Goal: Task Accomplishment & Management: Manage account settings

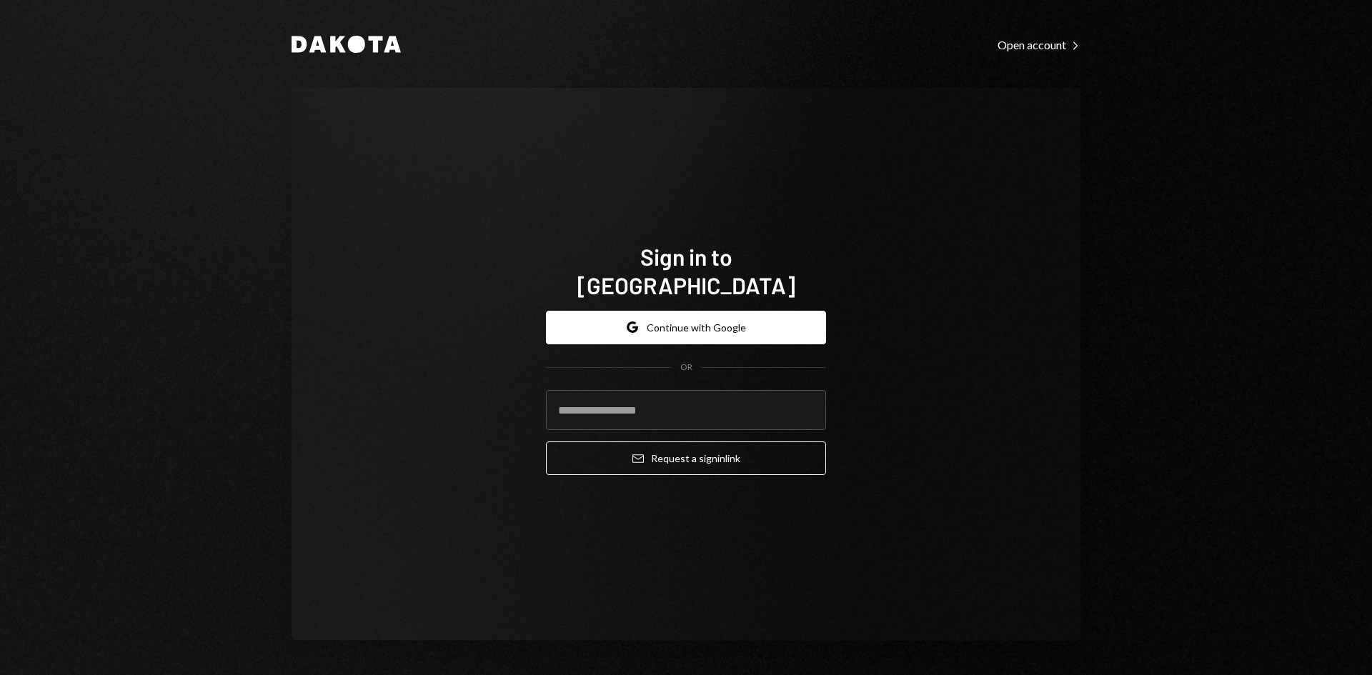
type input "**********"
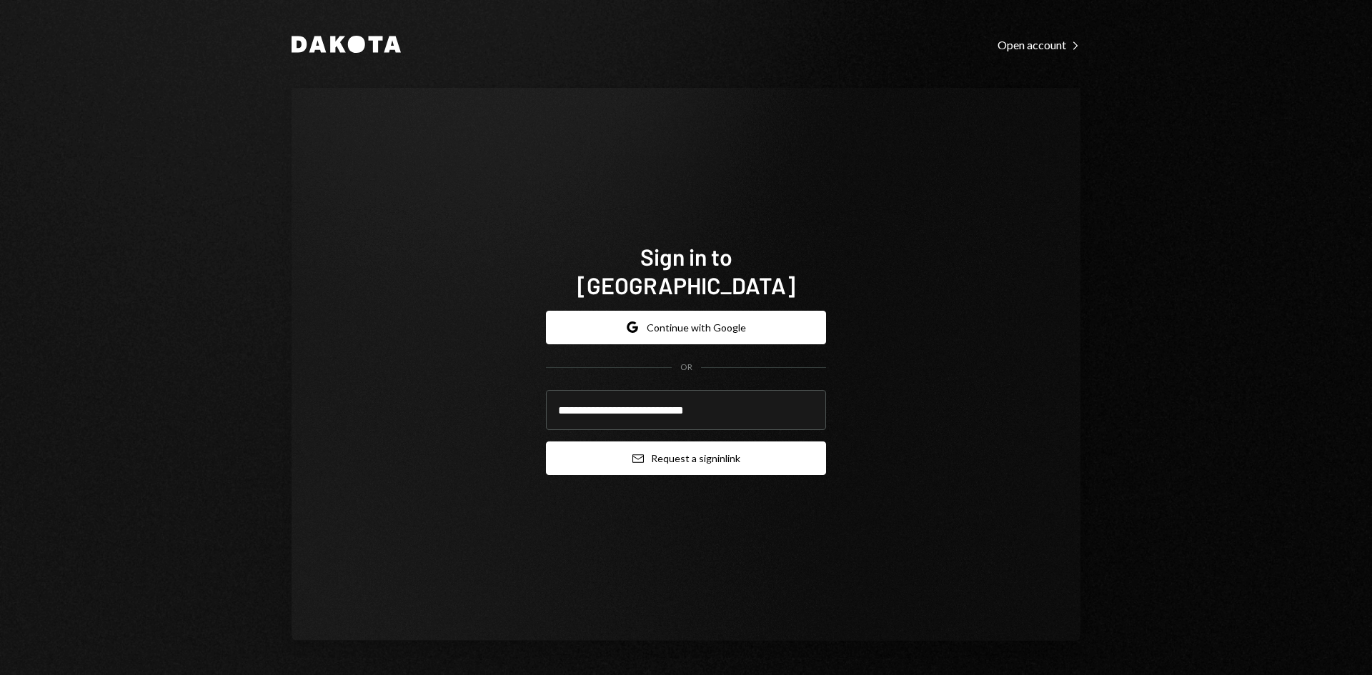
click at [703, 452] on button "Email Request a sign in link" at bounding box center [686, 459] width 280 height 34
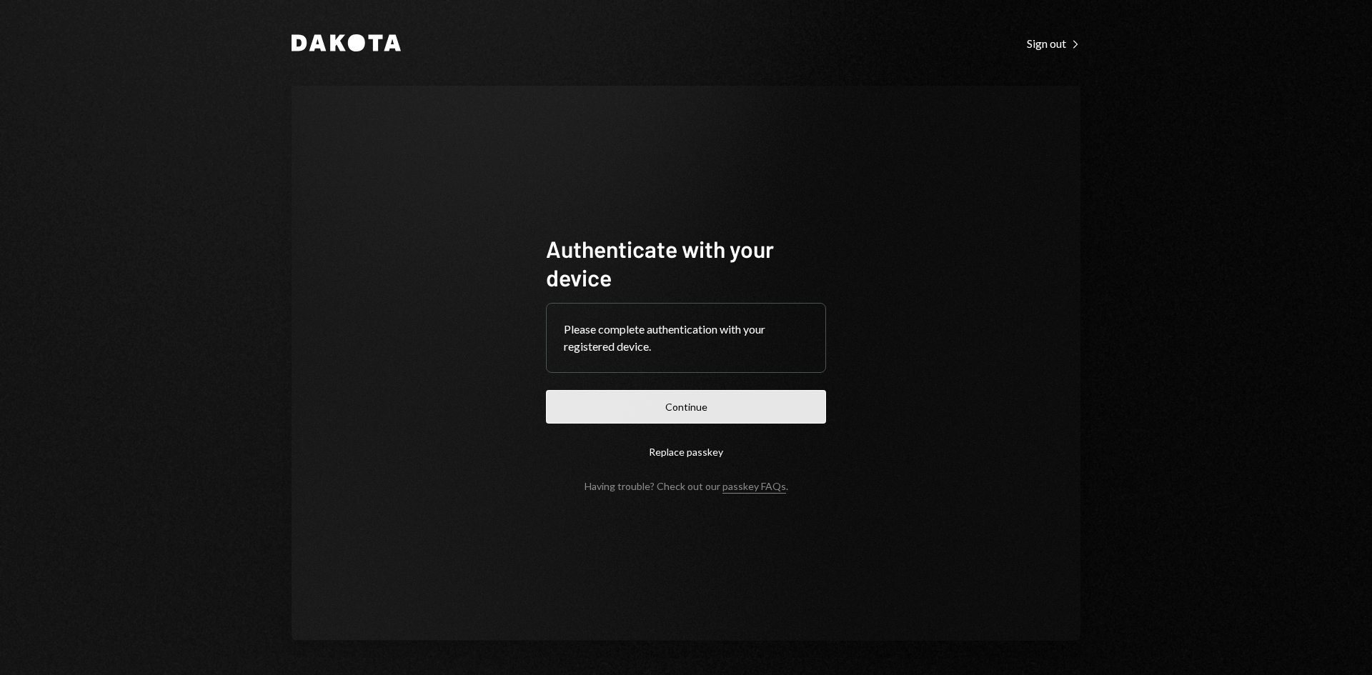
click at [690, 408] on button "Continue" at bounding box center [686, 407] width 280 height 34
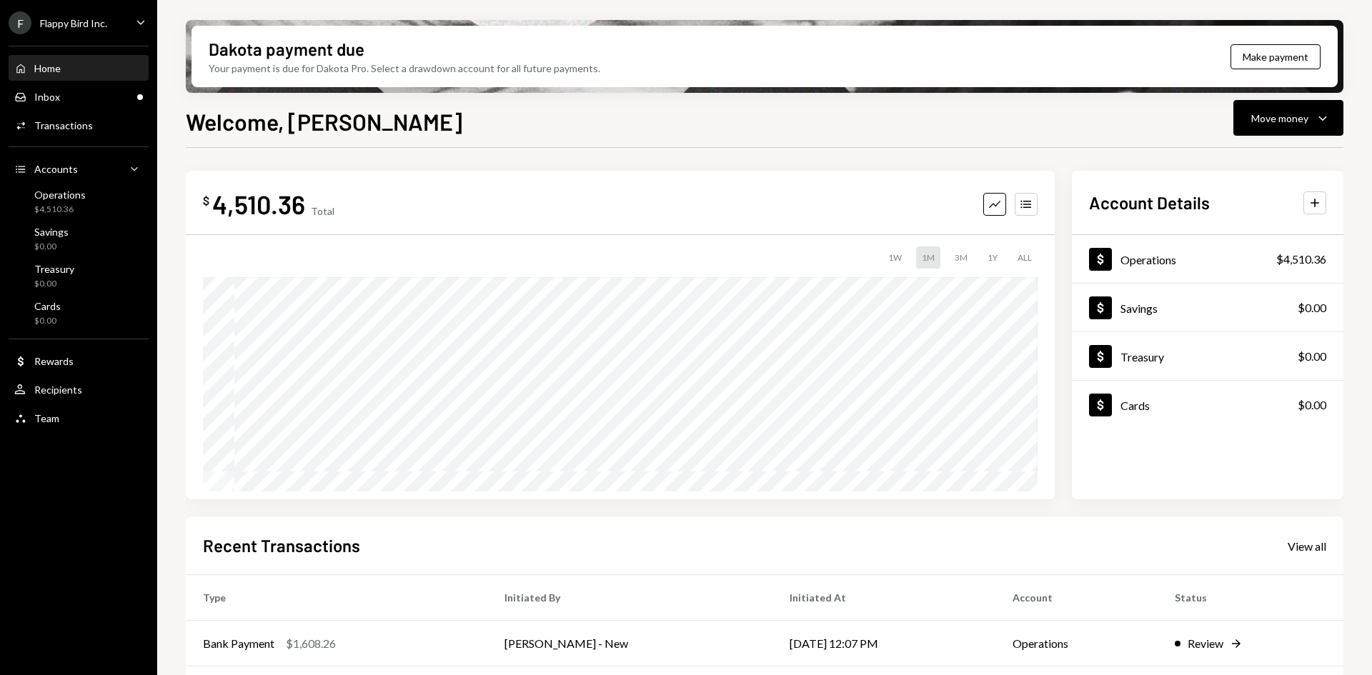
click at [99, 24] on div "Flappy Bird Inc." at bounding box center [73, 23] width 67 height 12
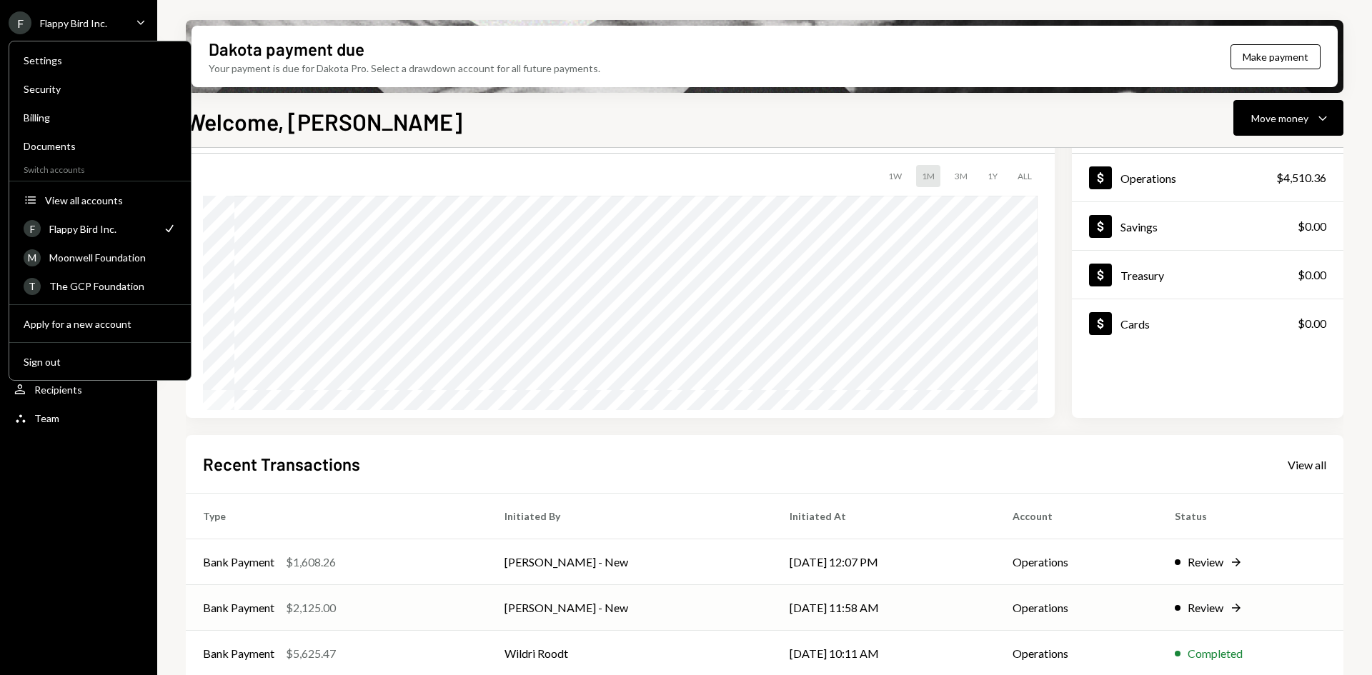
scroll to position [143, 0]
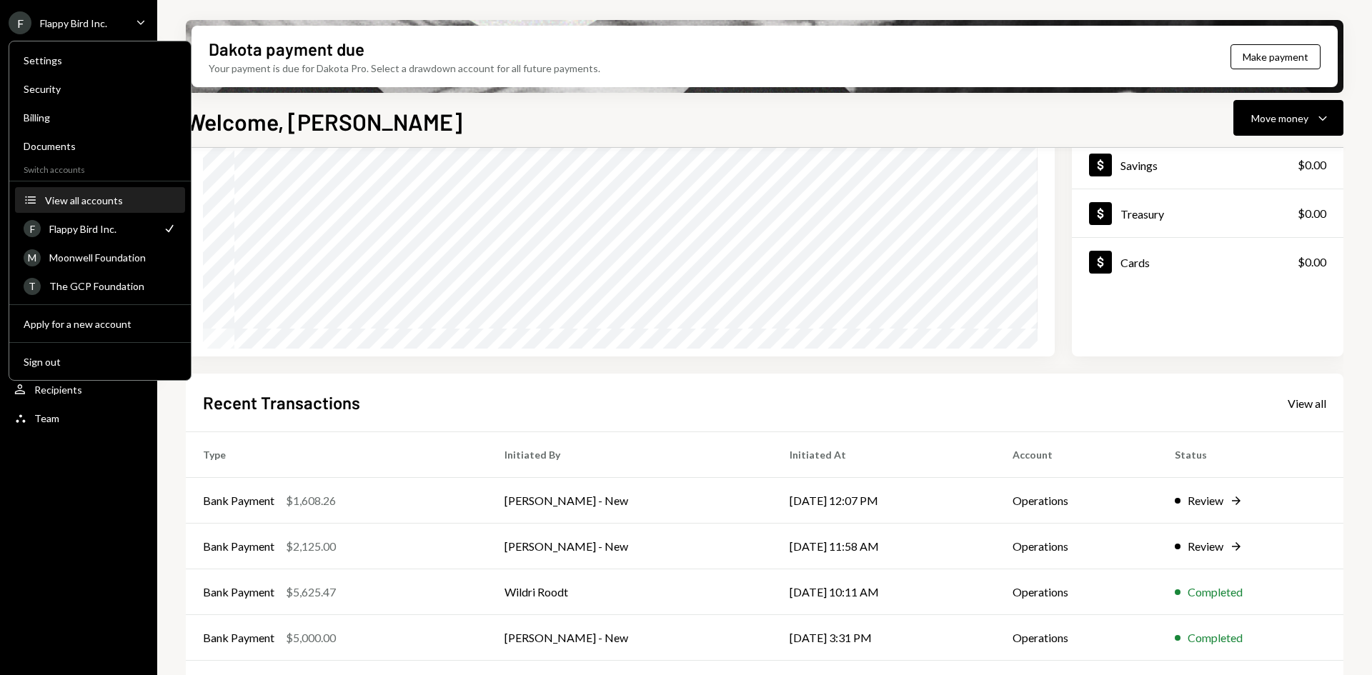
click at [112, 199] on div "View all accounts" at bounding box center [110, 200] width 131 height 12
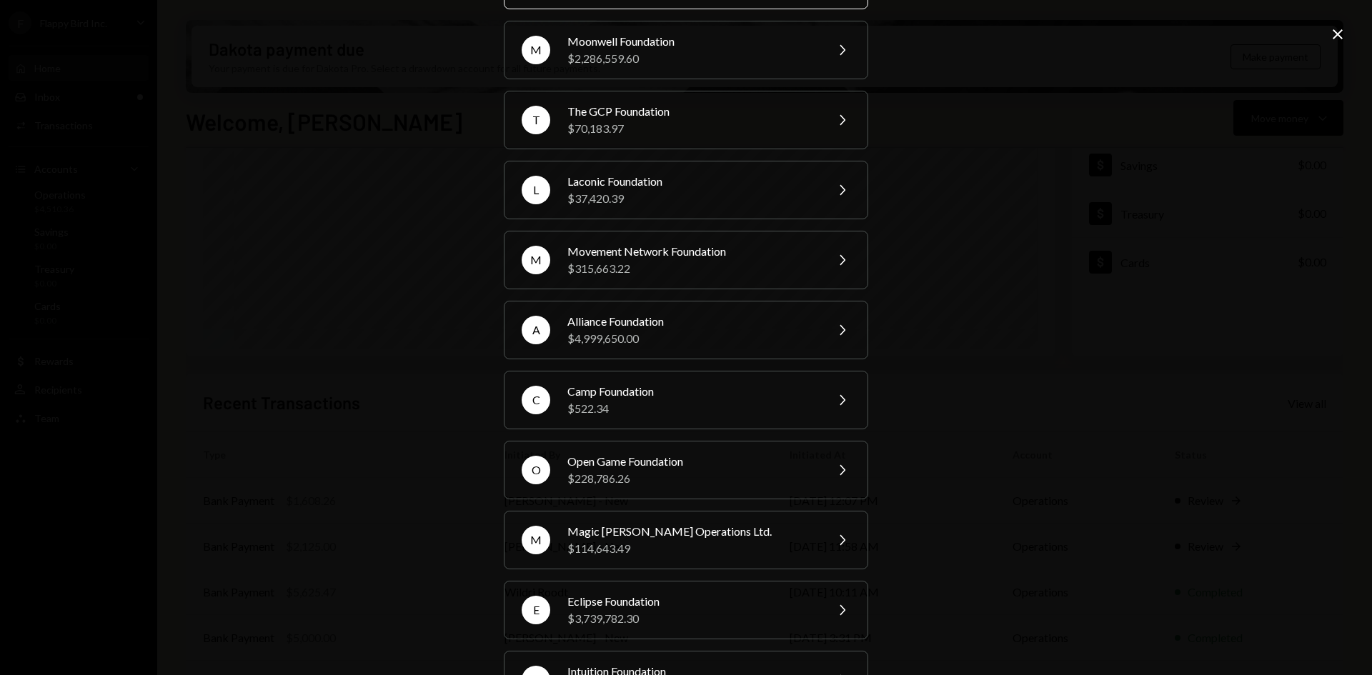
scroll to position [94, 0]
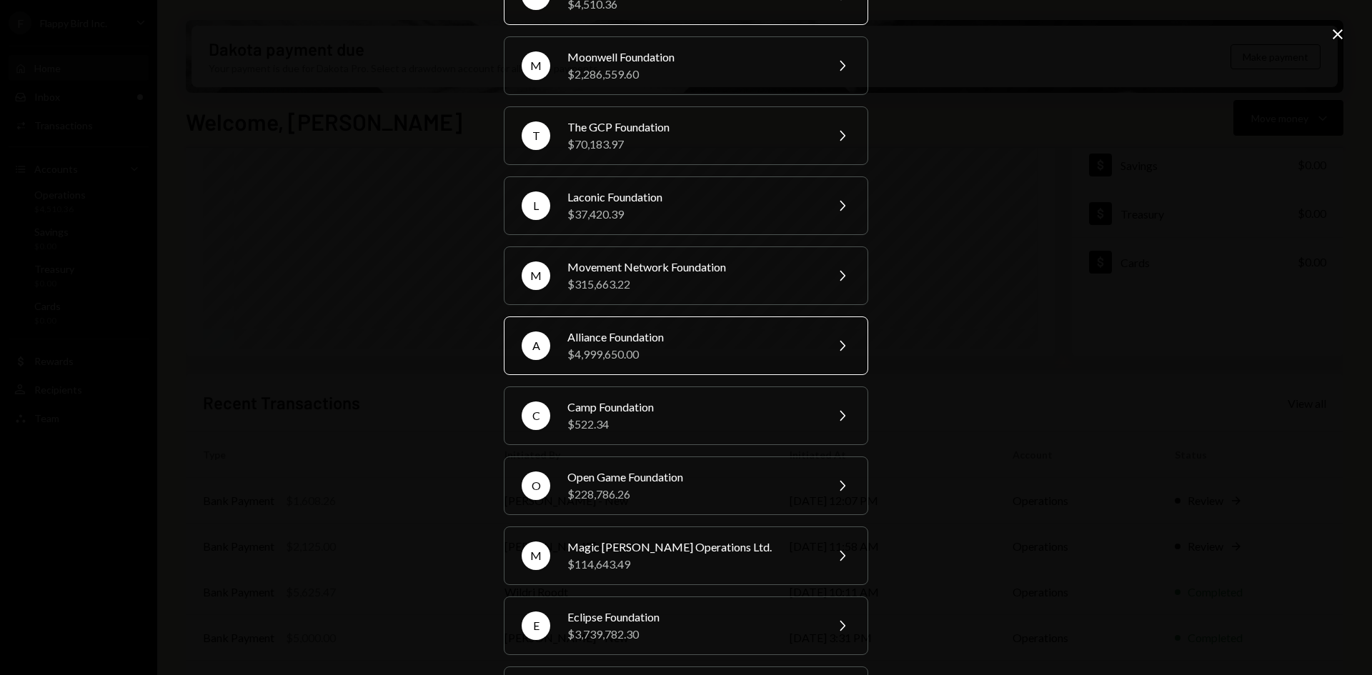
click at [643, 342] on div "Alliance Foundation" at bounding box center [691, 337] width 249 height 17
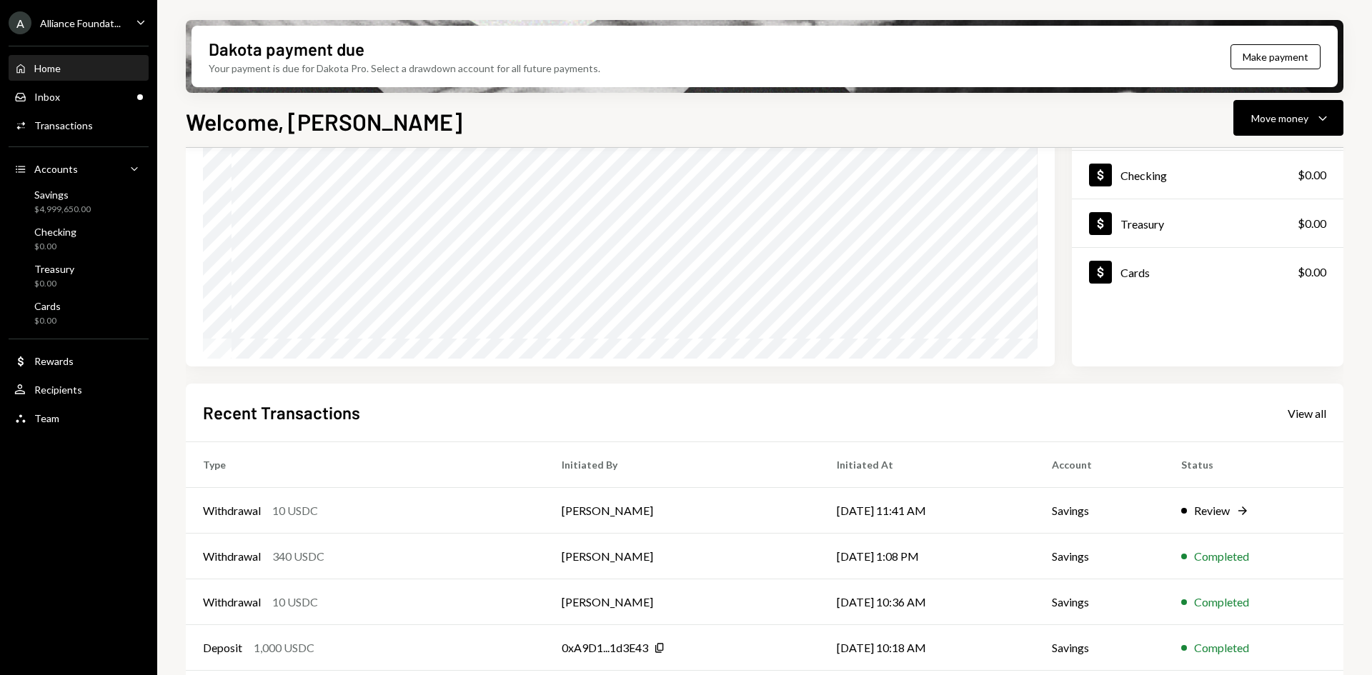
scroll to position [143, 0]
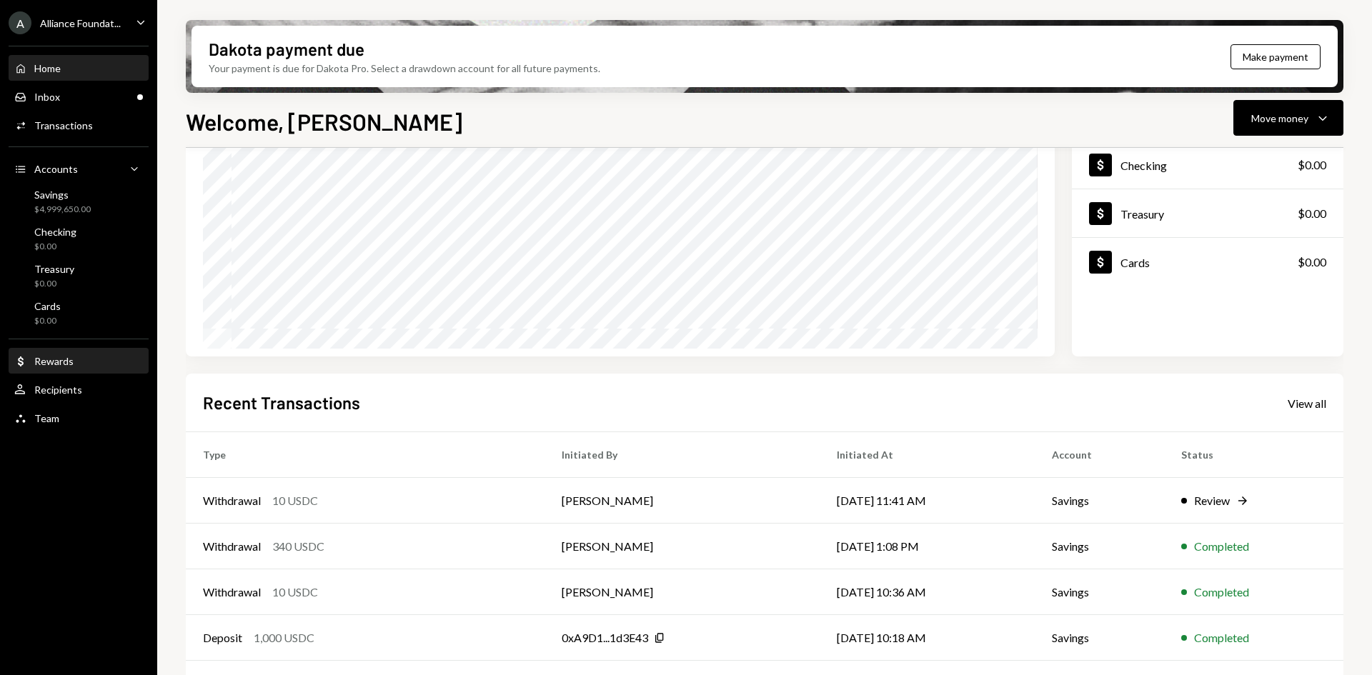
click at [62, 359] on div "Rewards" at bounding box center [53, 361] width 39 height 12
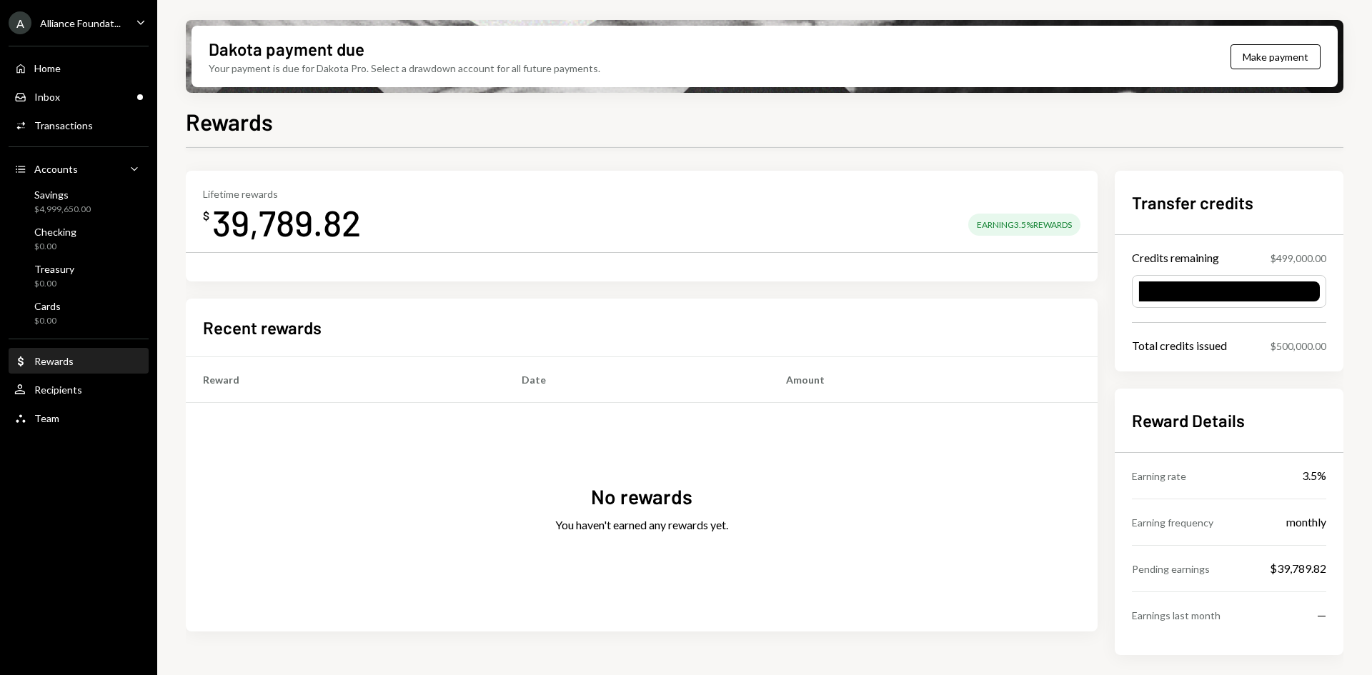
scroll to position [9, 0]
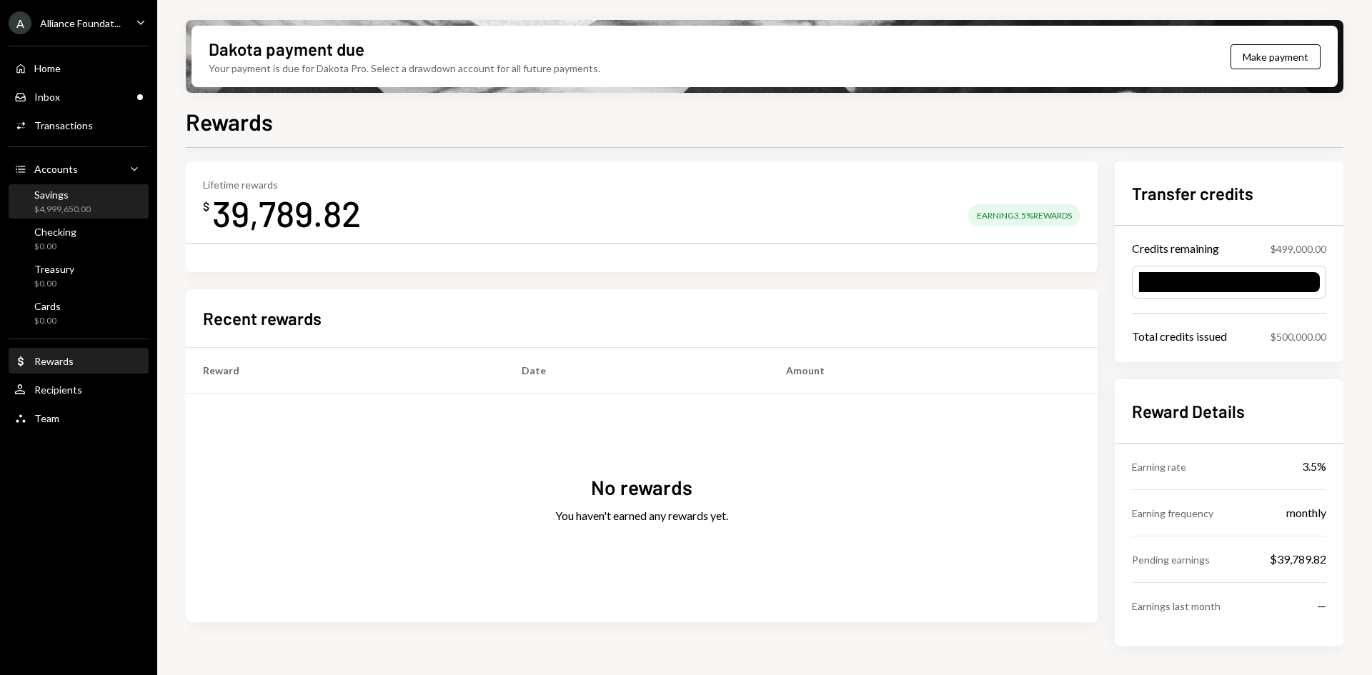
click at [59, 202] on div "Savings $4,999,650.00" at bounding box center [62, 202] width 56 height 27
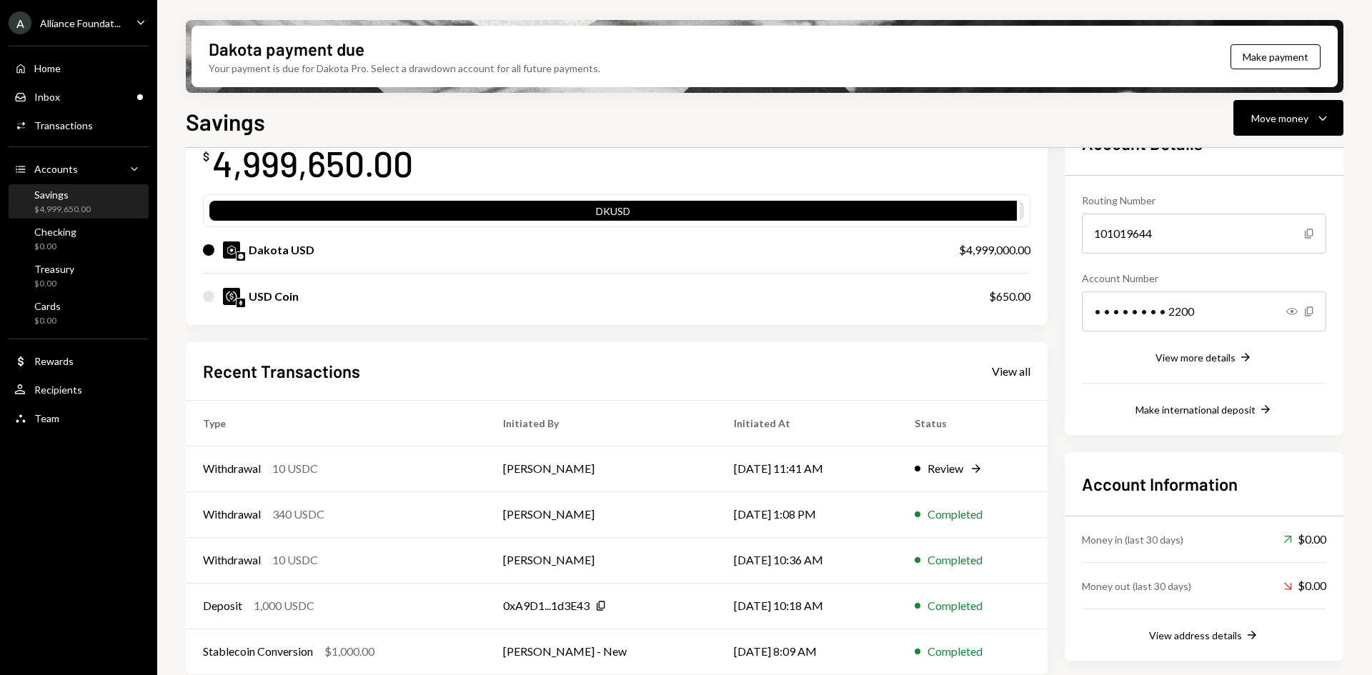
scroll to position [115, 0]
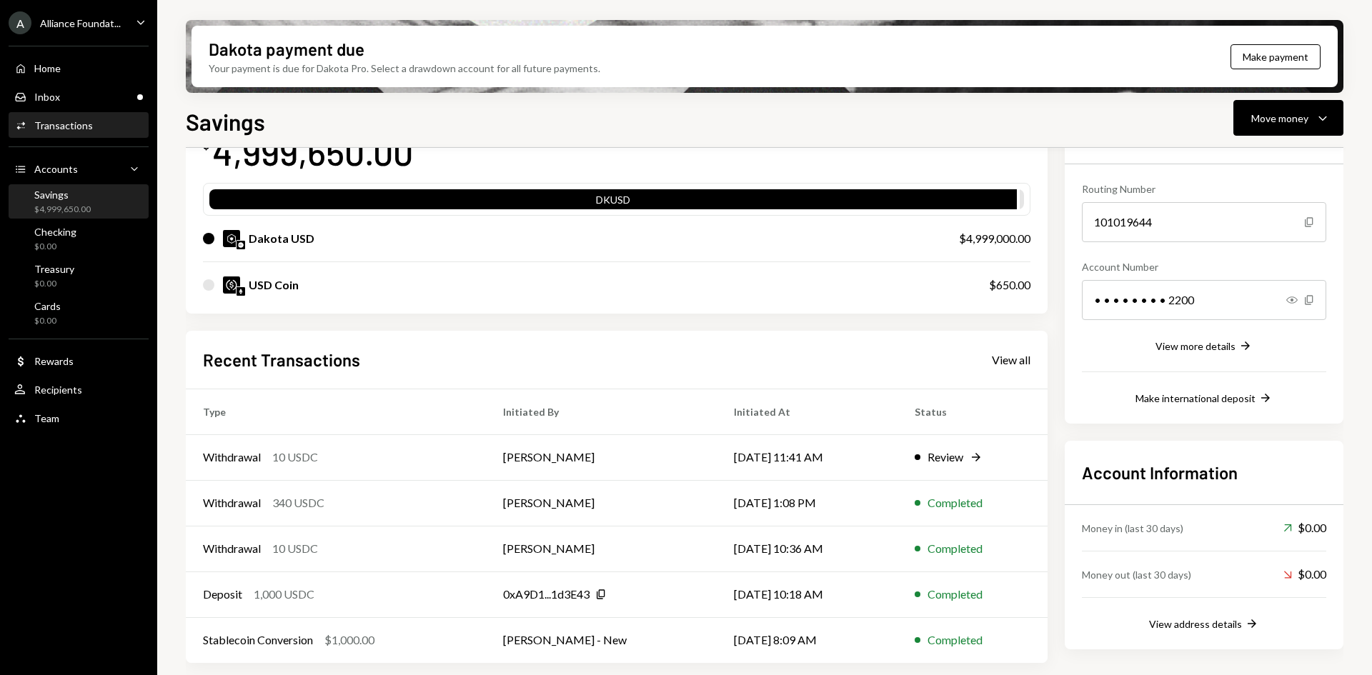
click at [61, 130] on div "Transactions" at bounding box center [63, 125] width 59 height 12
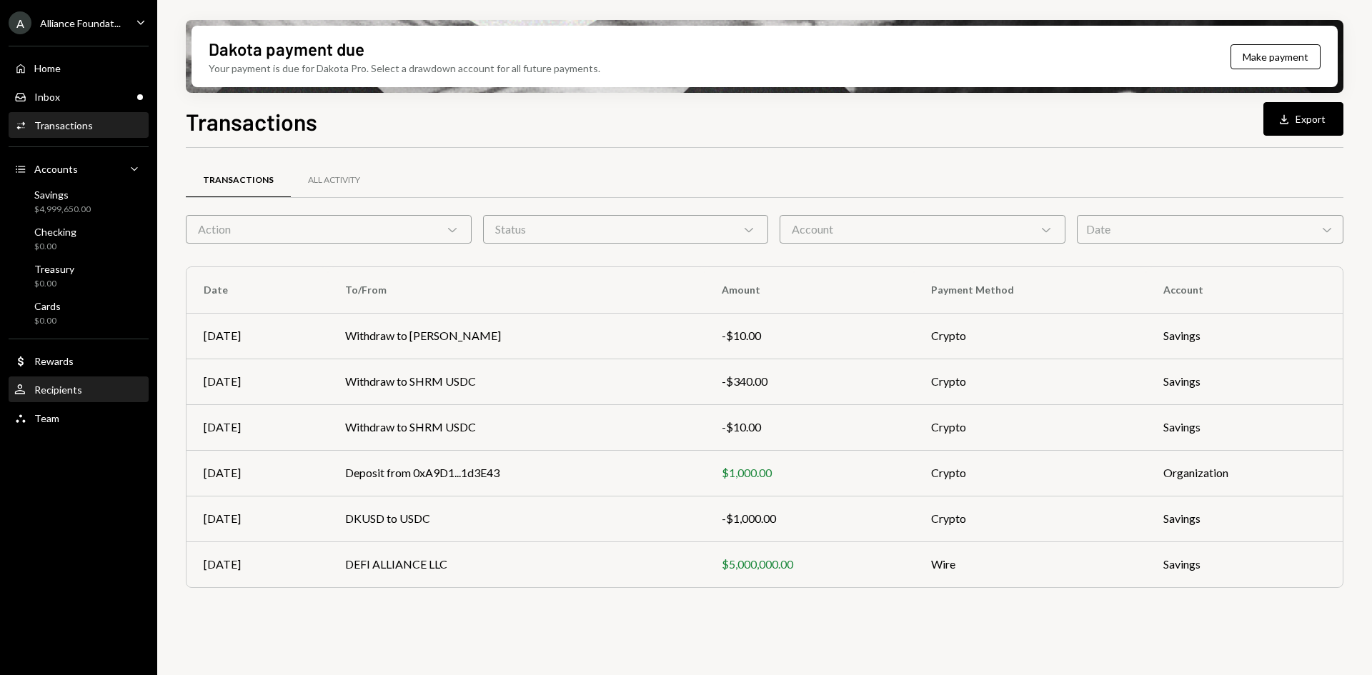
click at [56, 389] on div "Recipients" at bounding box center [58, 390] width 48 height 12
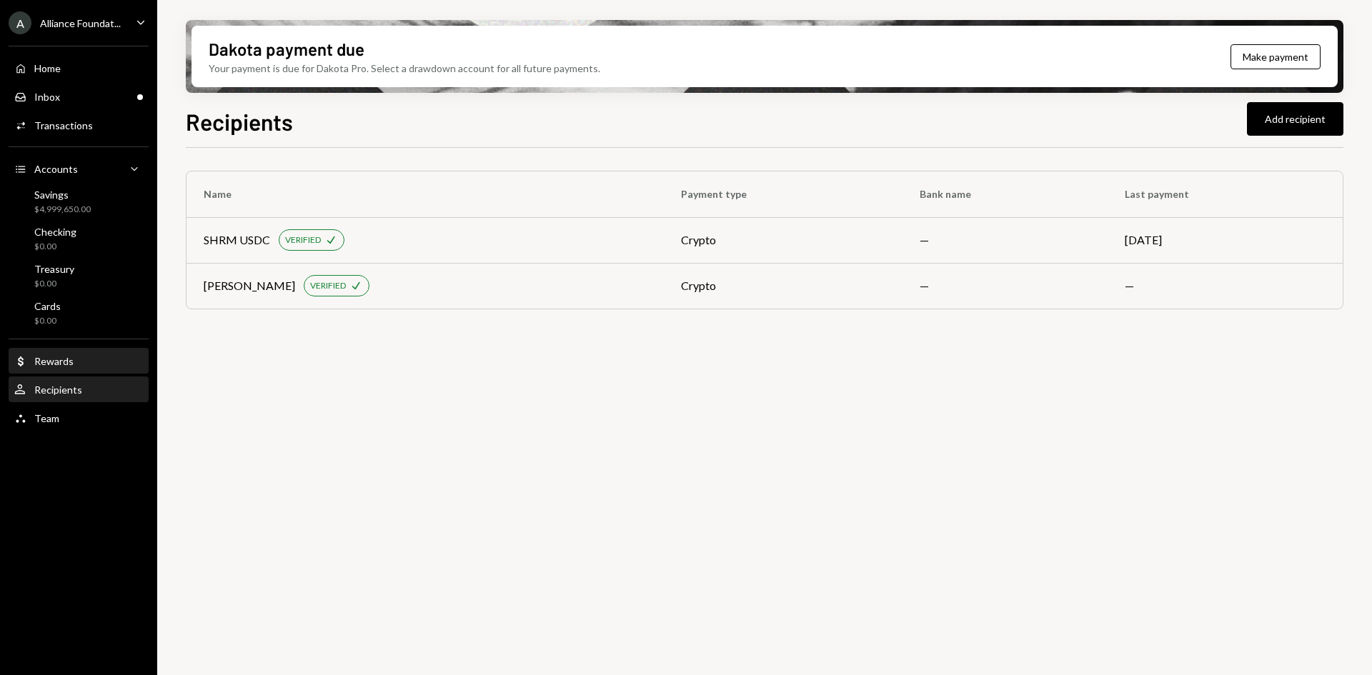
click at [85, 358] on div "Dollar Rewards" at bounding box center [78, 361] width 129 height 13
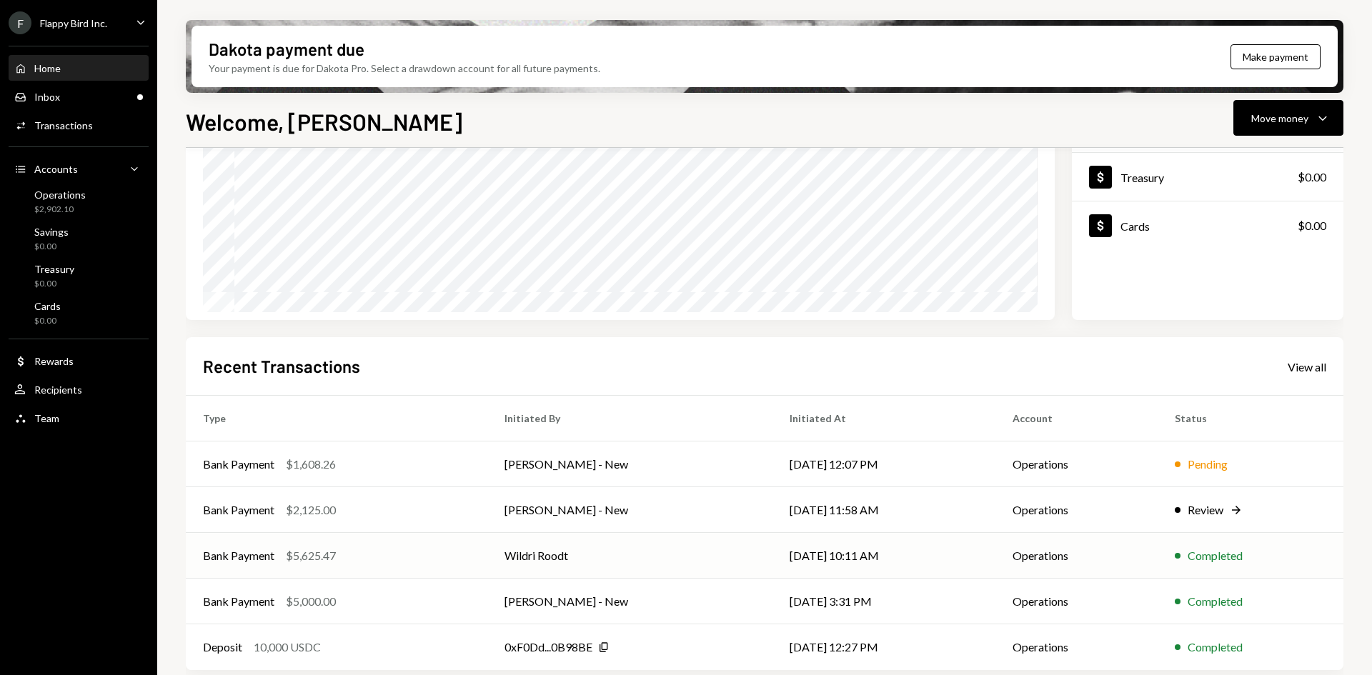
scroll to position [187, 0]
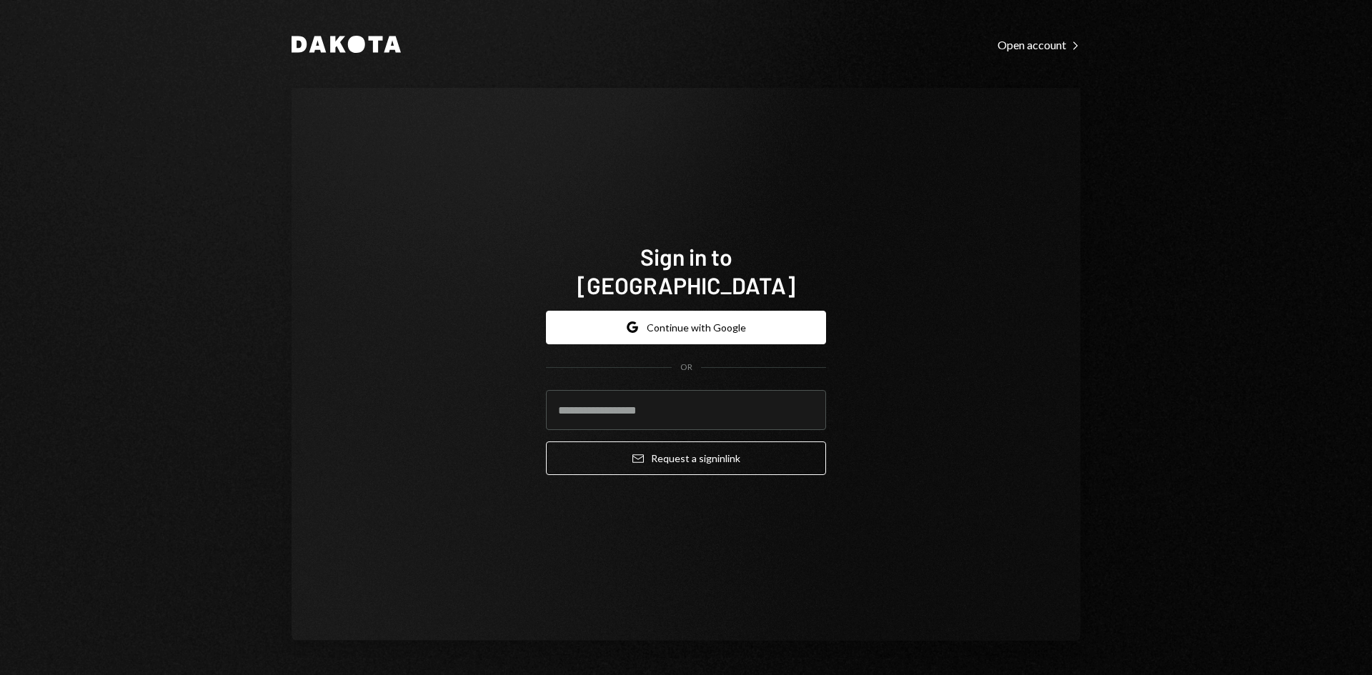
type input "**********"
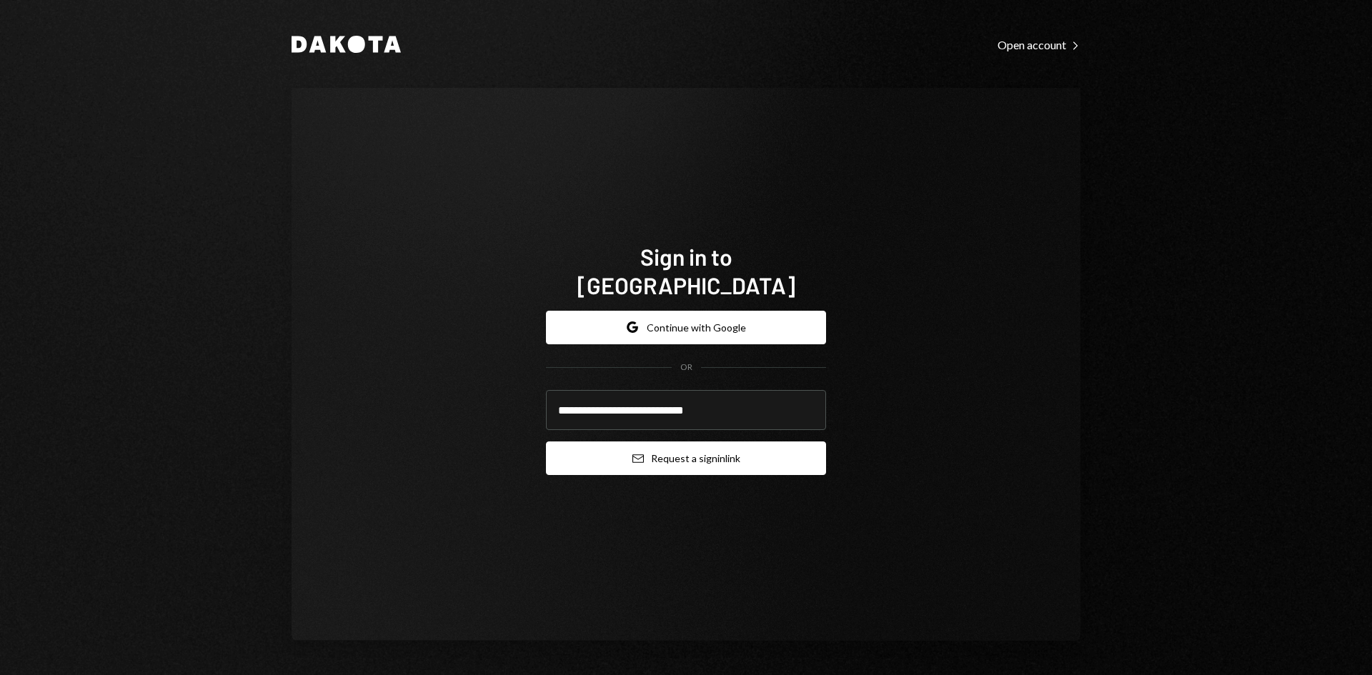
click at [638, 453] on icon "Email" at bounding box center [637, 458] width 11 height 11
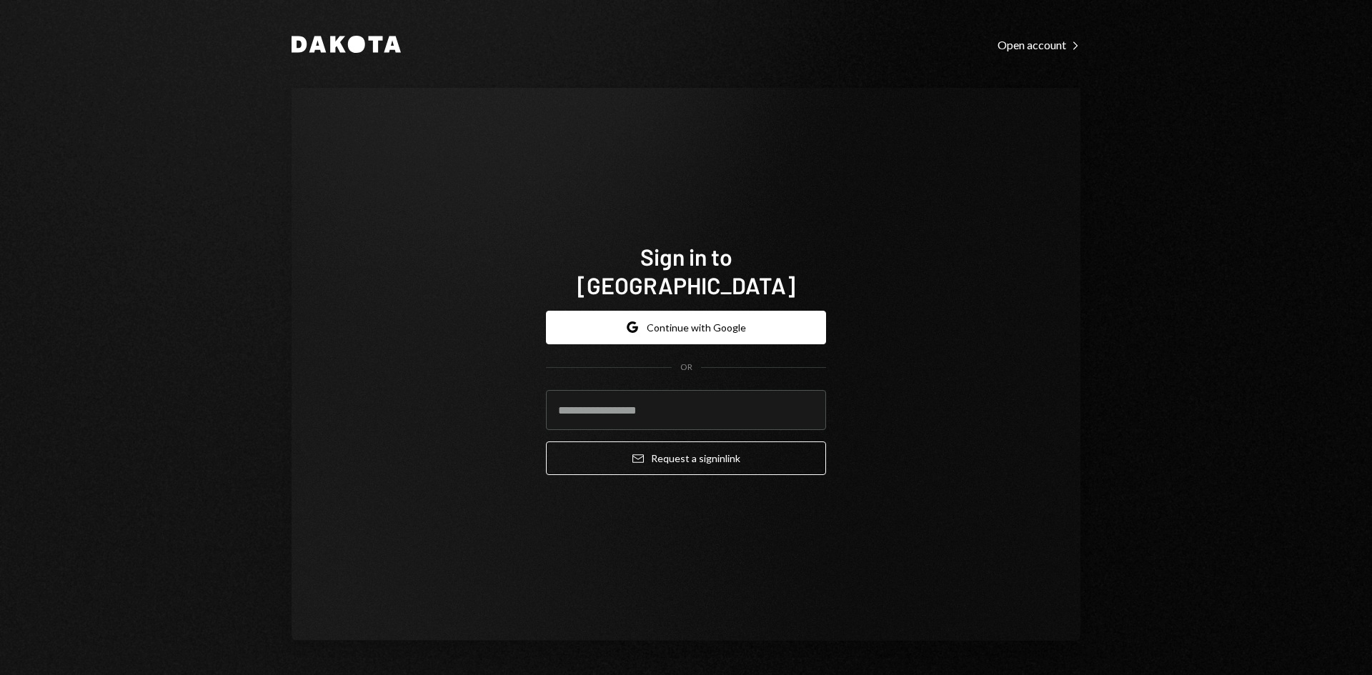
click at [912, 117] on div "Sign in to Dakota Google Continue with Google OR Email Request a sign in link" at bounding box center [686, 364] width 789 height 553
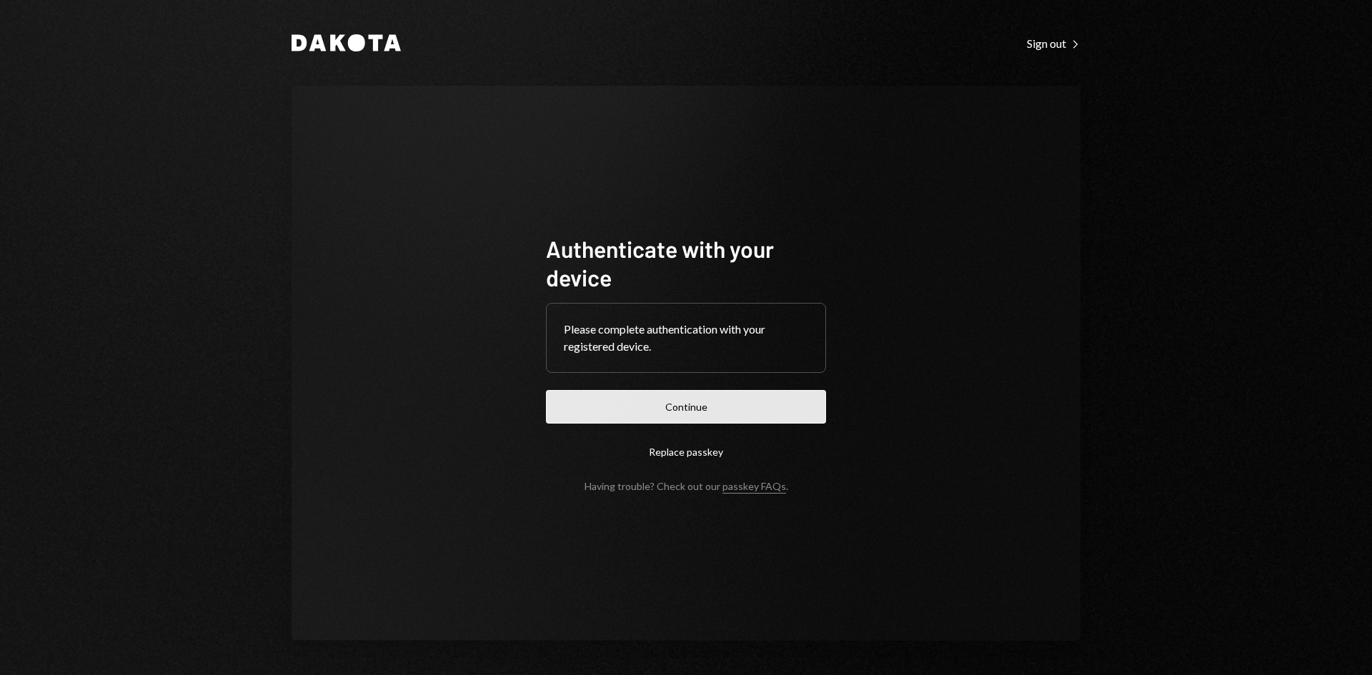
click at [667, 420] on button "Continue" at bounding box center [686, 407] width 280 height 34
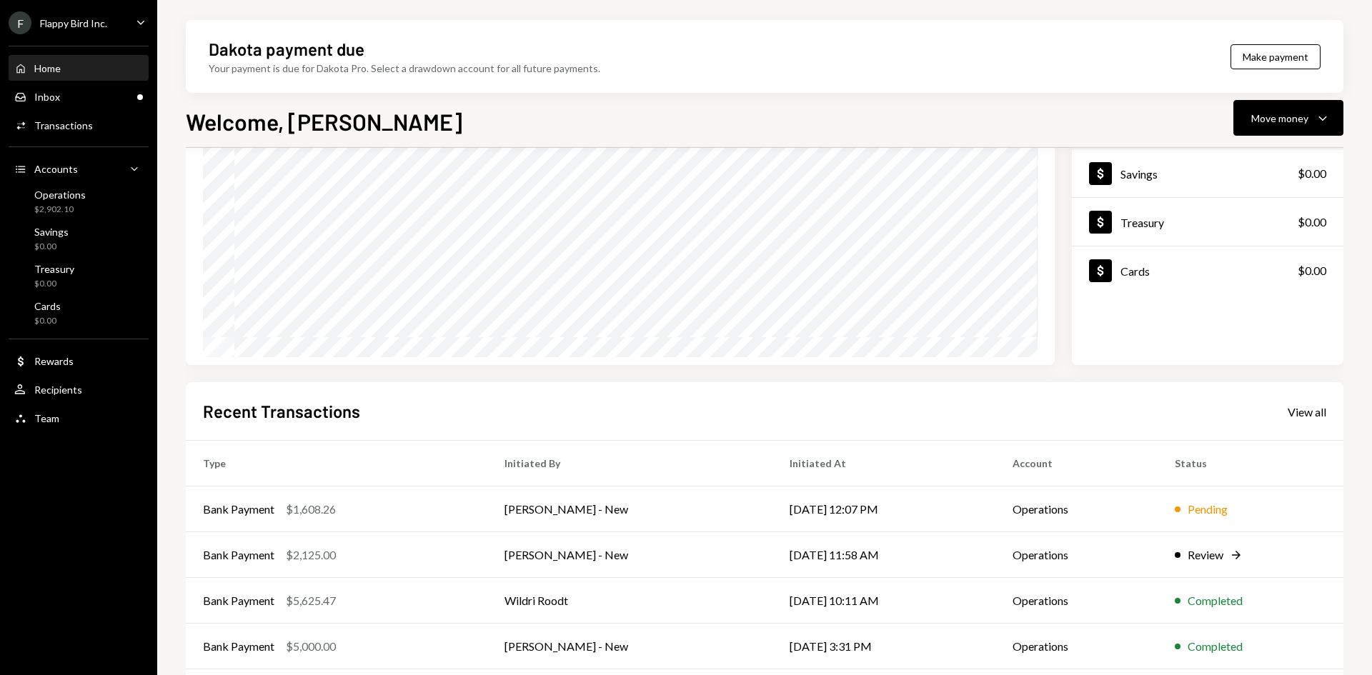
scroll to position [143, 0]
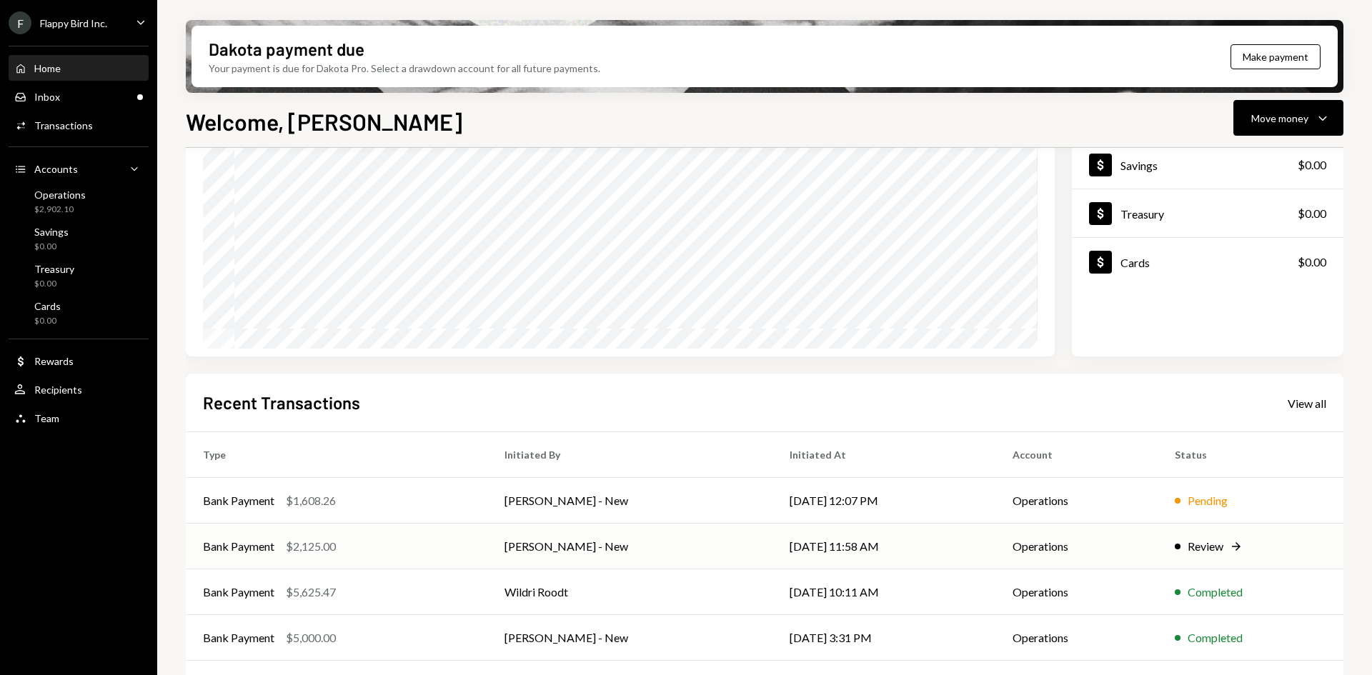
click at [318, 548] on div "$2,125.00" at bounding box center [311, 546] width 50 height 17
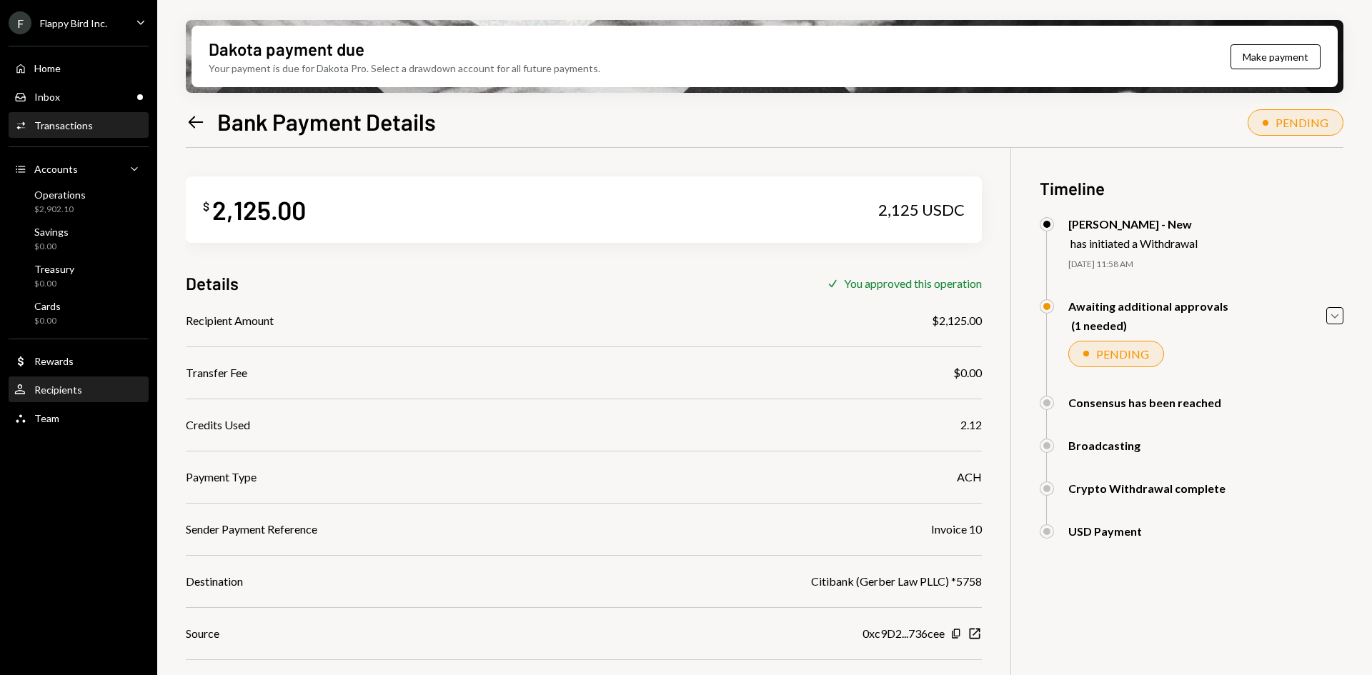
click at [78, 386] on div "Recipients" at bounding box center [58, 390] width 48 height 12
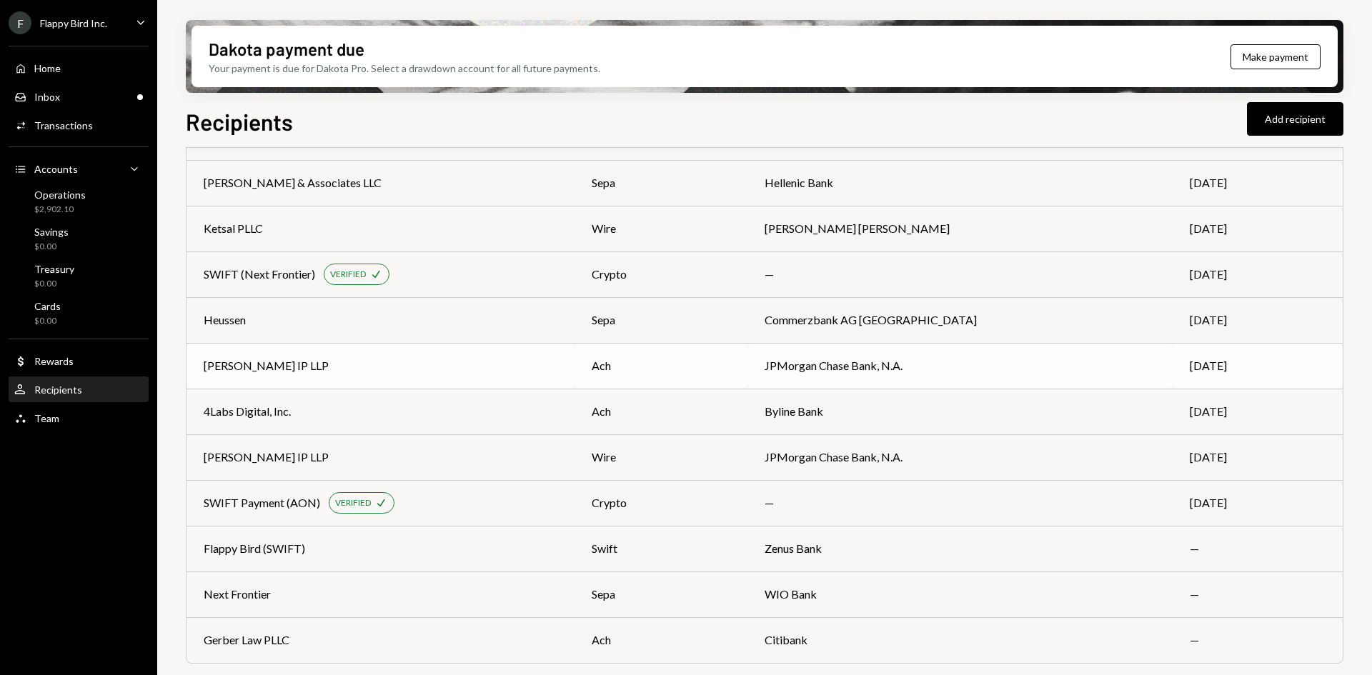
scroll to position [424, 0]
click at [261, 642] on div "Gerber Law PLLC" at bounding box center [247, 639] width 86 height 17
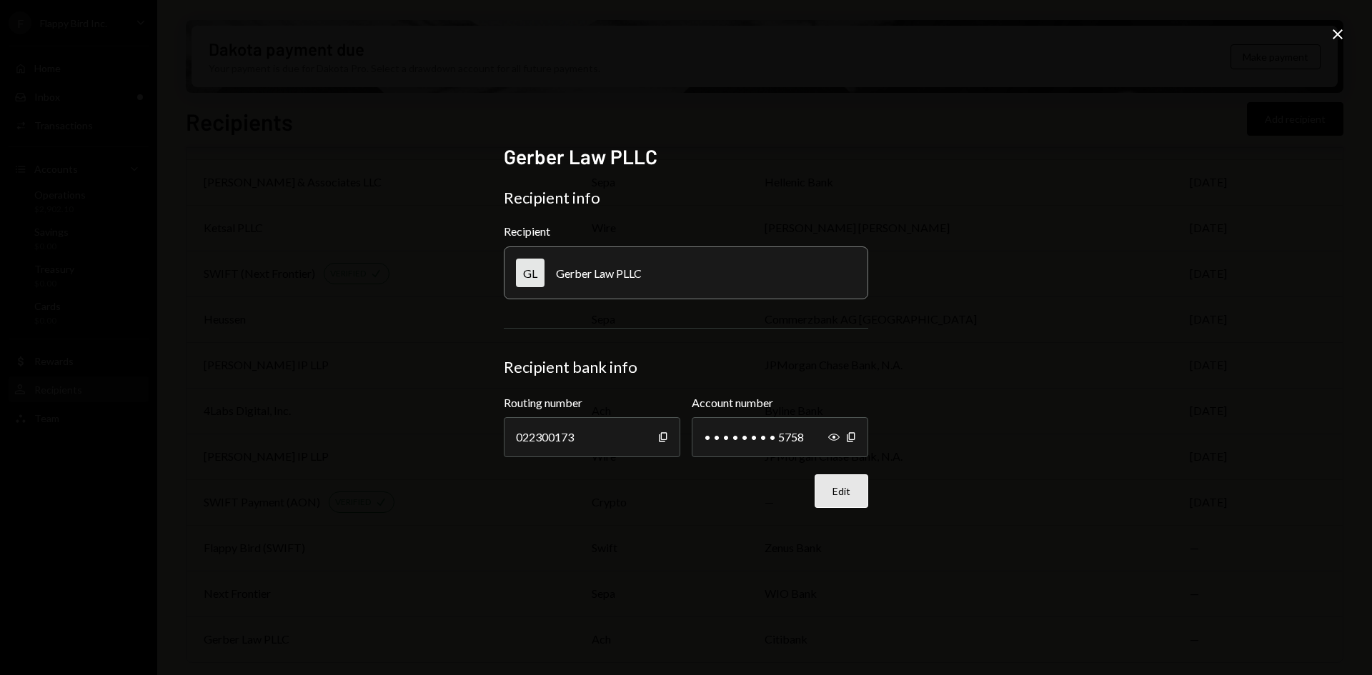
click at [858, 490] on button "Edit" at bounding box center [842, 492] width 54 height 34
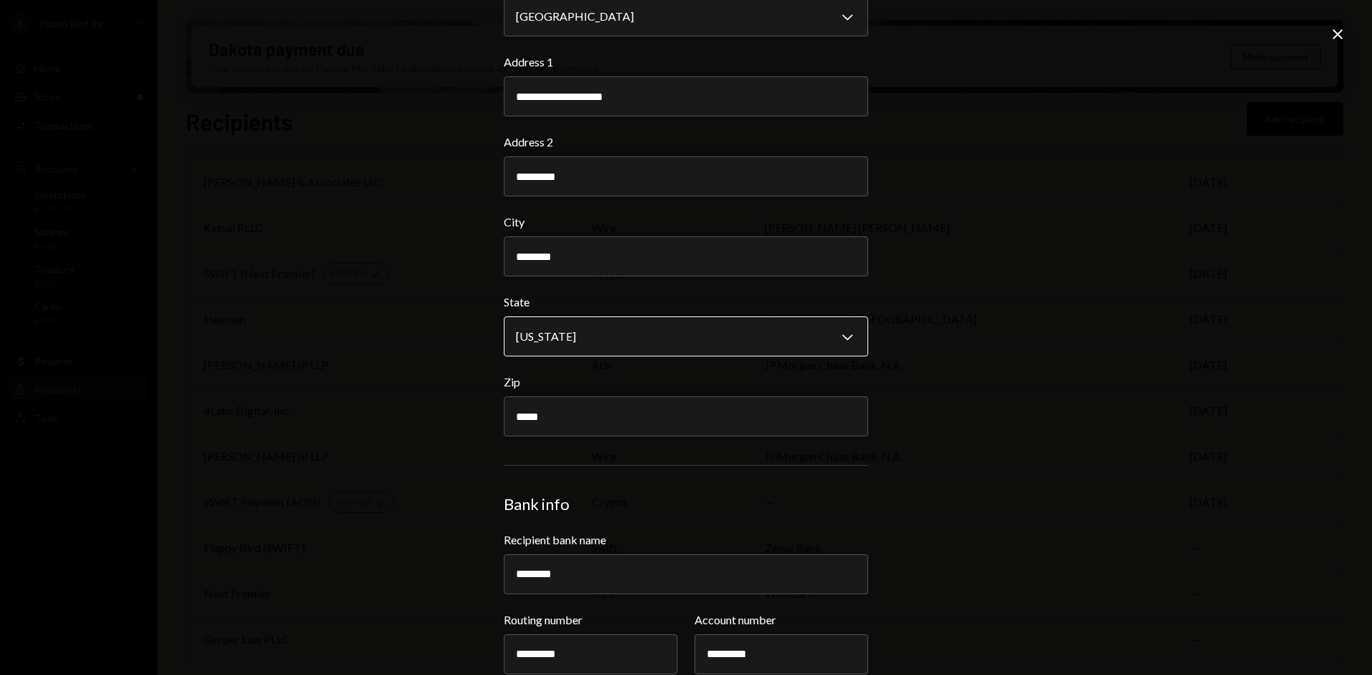
scroll to position [357, 0]
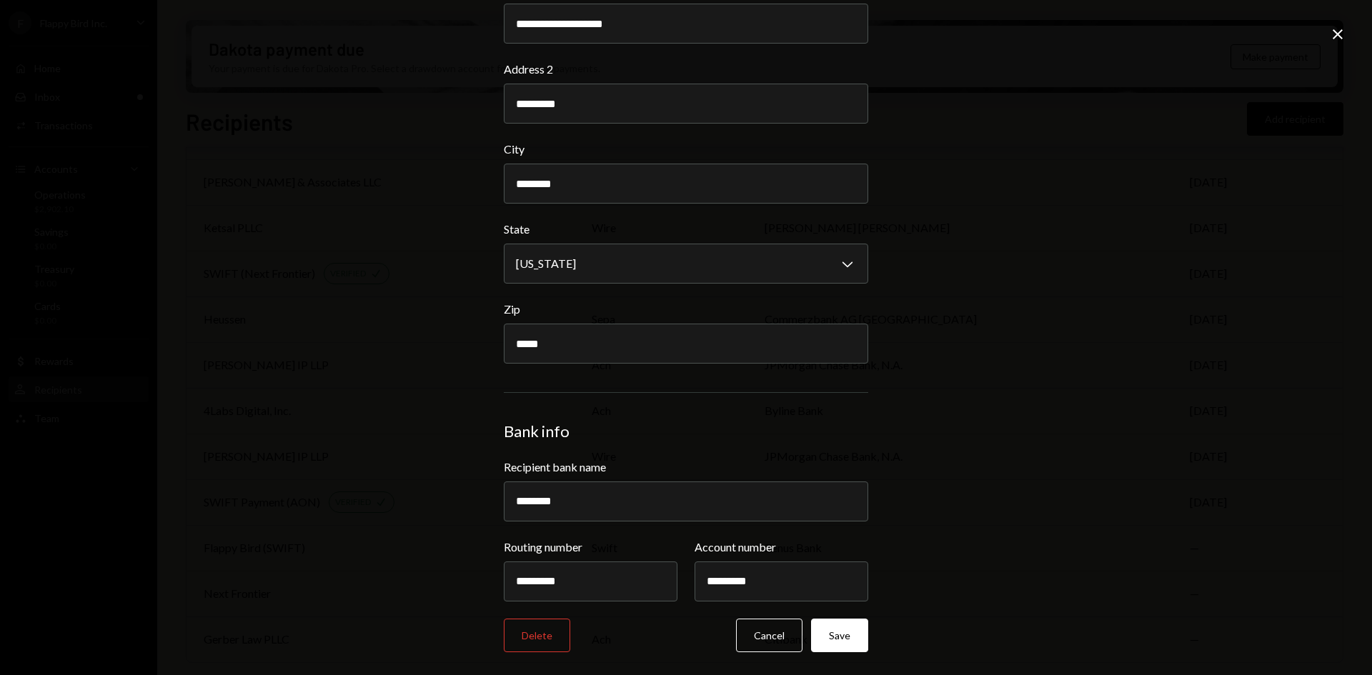
drag, startPoint x: 523, startPoint y: 507, endPoint x: 472, endPoint y: 500, distance: 51.9
click at [472, 500] on div "**********" at bounding box center [686, 337] width 1372 height 675
click at [592, 496] on input "**" at bounding box center [686, 502] width 364 height 40
drag, startPoint x: 582, startPoint y: 496, endPoint x: 447, endPoint y: 495, distance: 135.1
click at [450, 495] on div "**********" at bounding box center [686, 337] width 1372 height 675
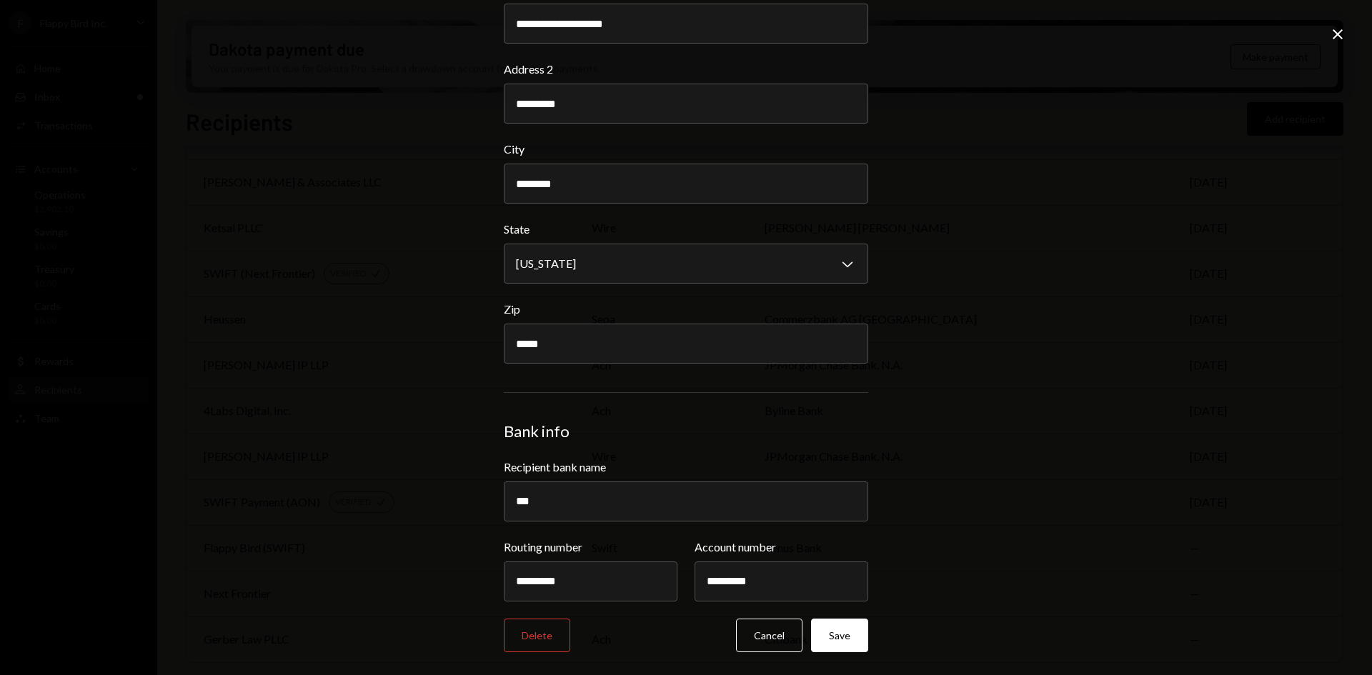
paste input "**********"
type input "**********"
click at [846, 637] on button "Save" at bounding box center [839, 636] width 57 height 34
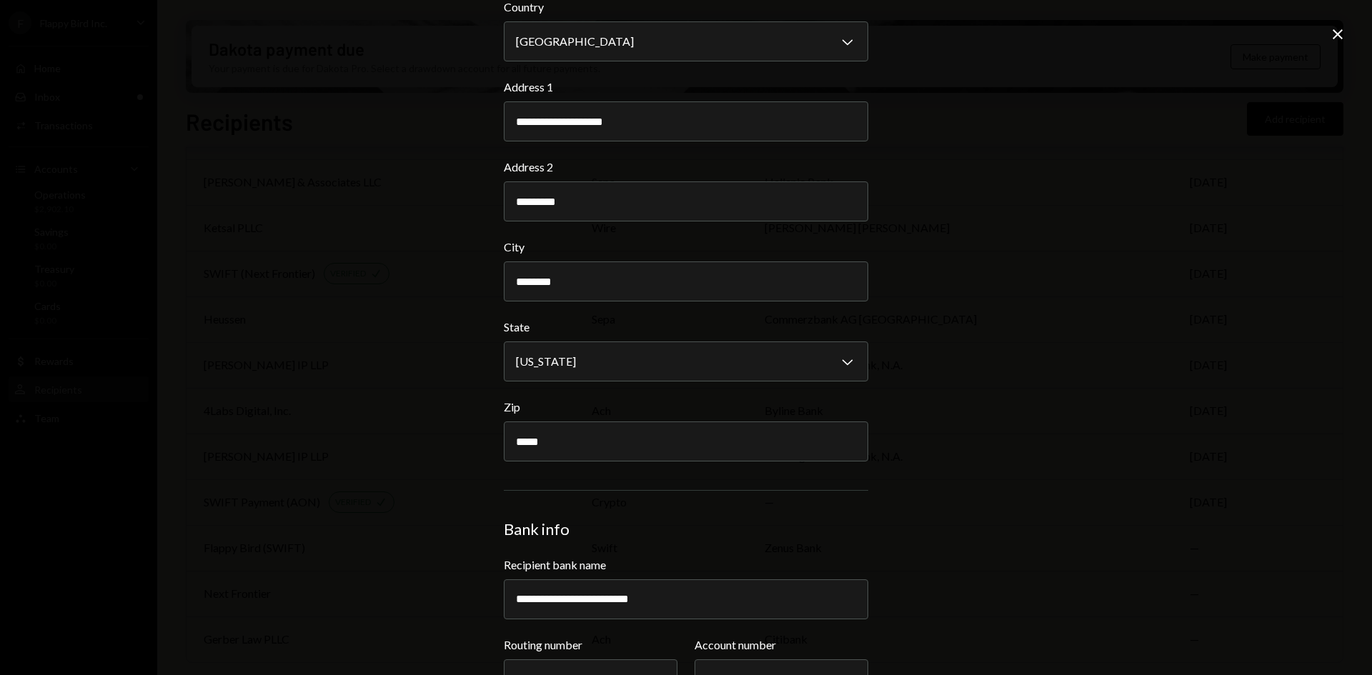
scroll to position [224, 0]
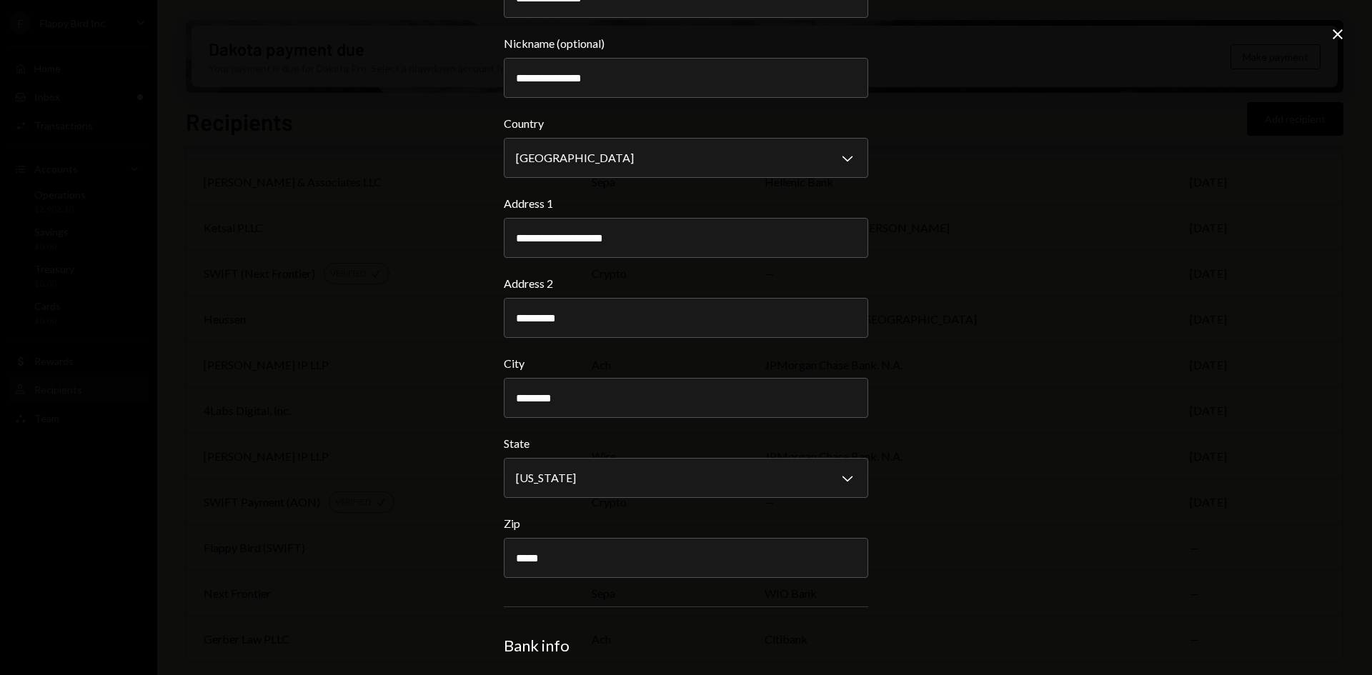
click at [1339, 31] on icon "Close" at bounding box center [1337, 34] width 17 height 17
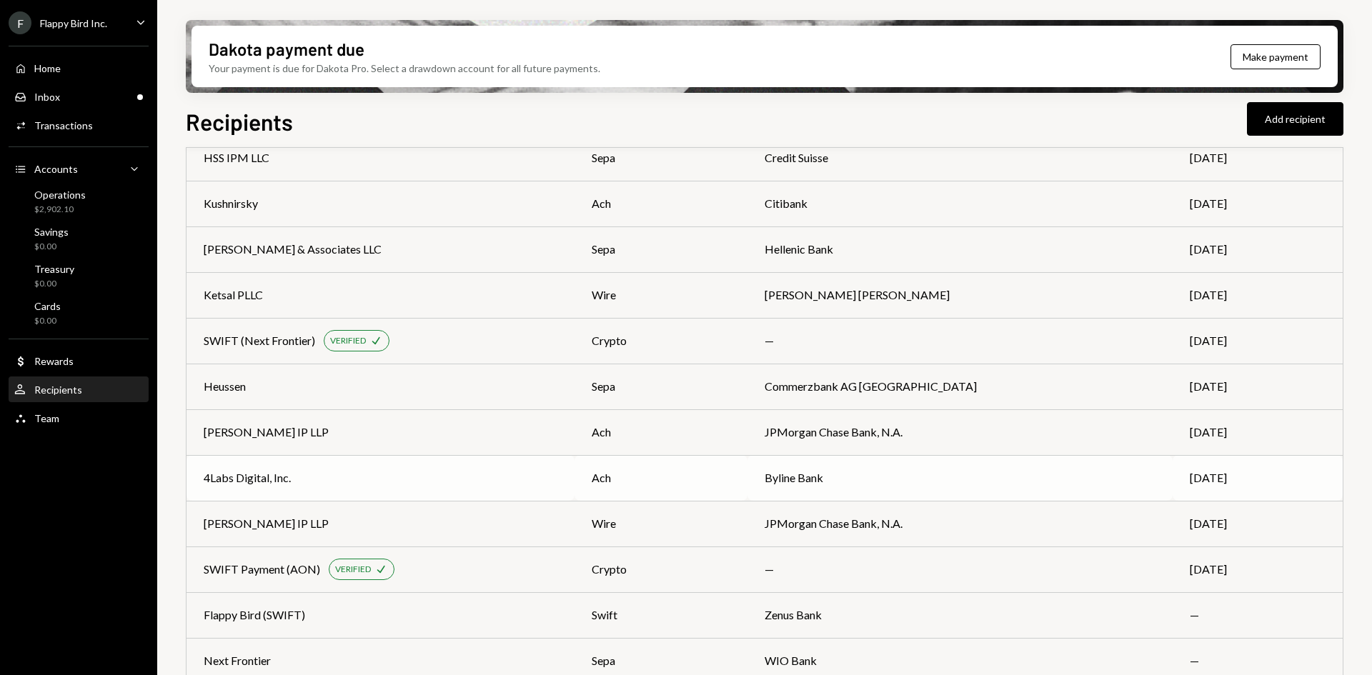
scroll to position [424, 0]
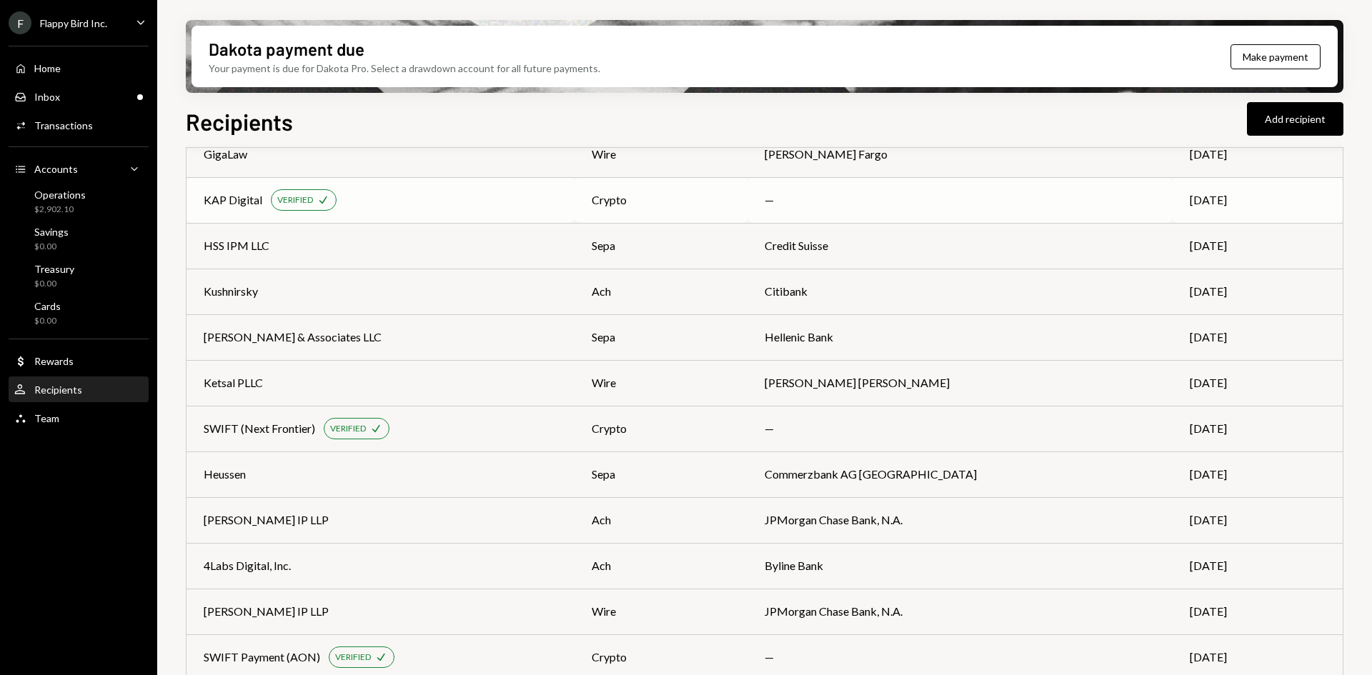
scroll to position [424, 0]
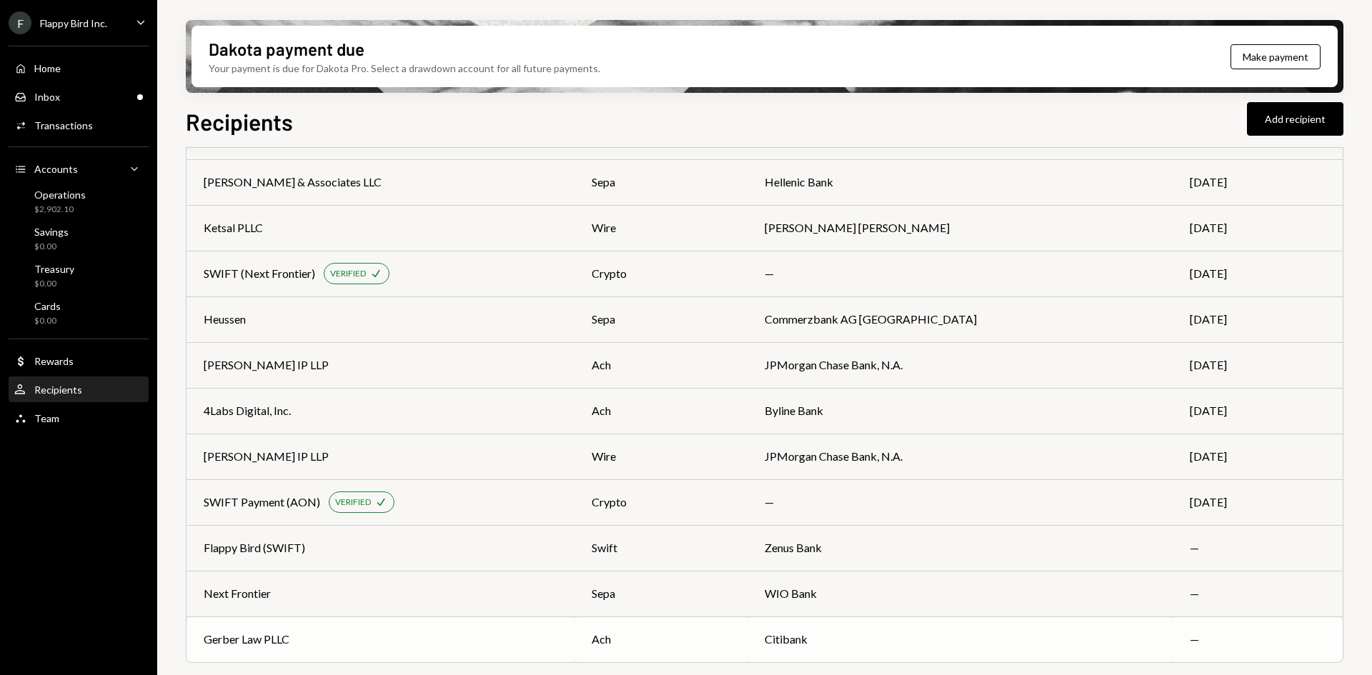
click at [257, 637] on div "Gerber Law PLLC" at bounding box center [247, 639] width 86 height 17
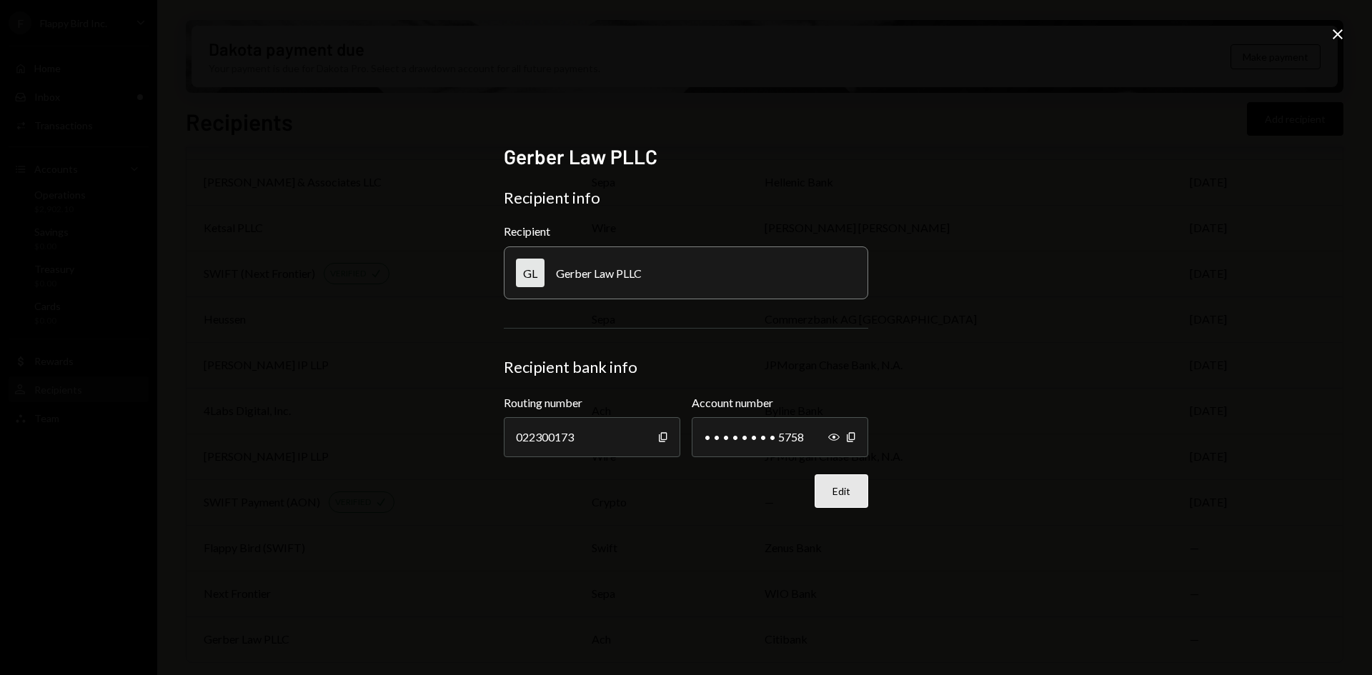
click at [844, 491] on button "Edit" at bounding box center [842, 492] width 54 height 34
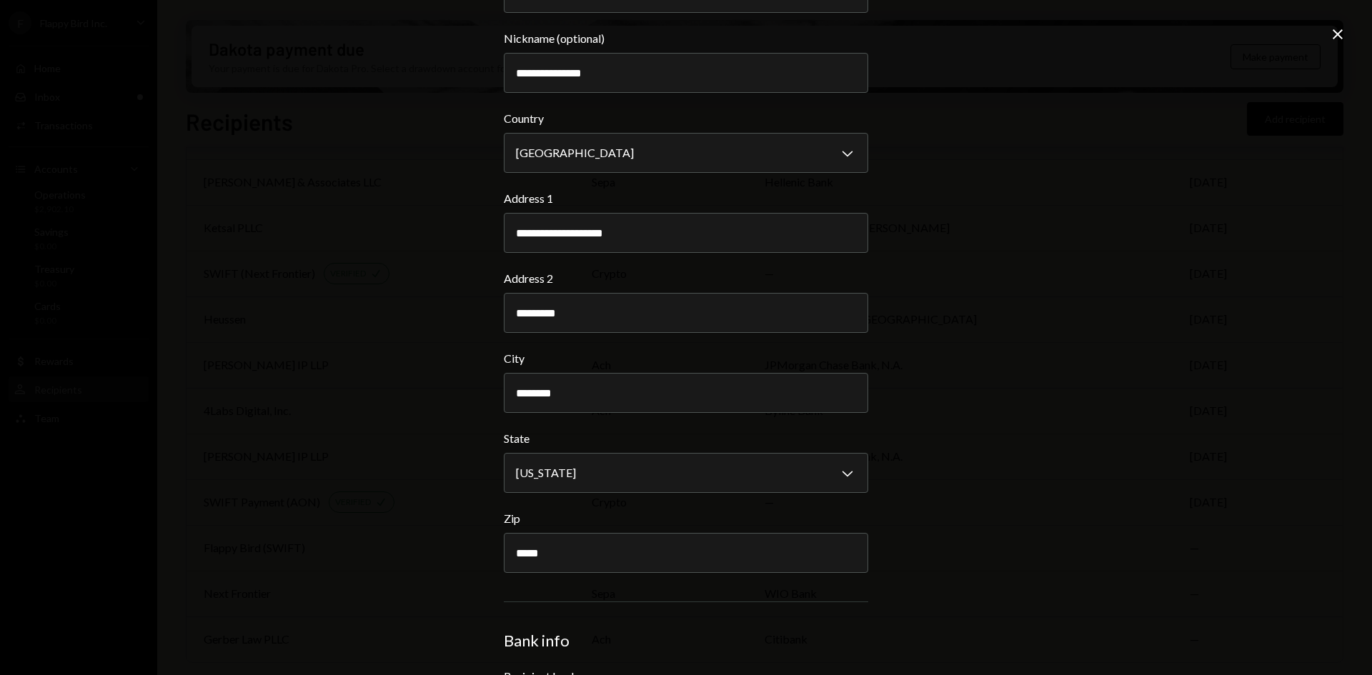
scroll to position [357, 0]
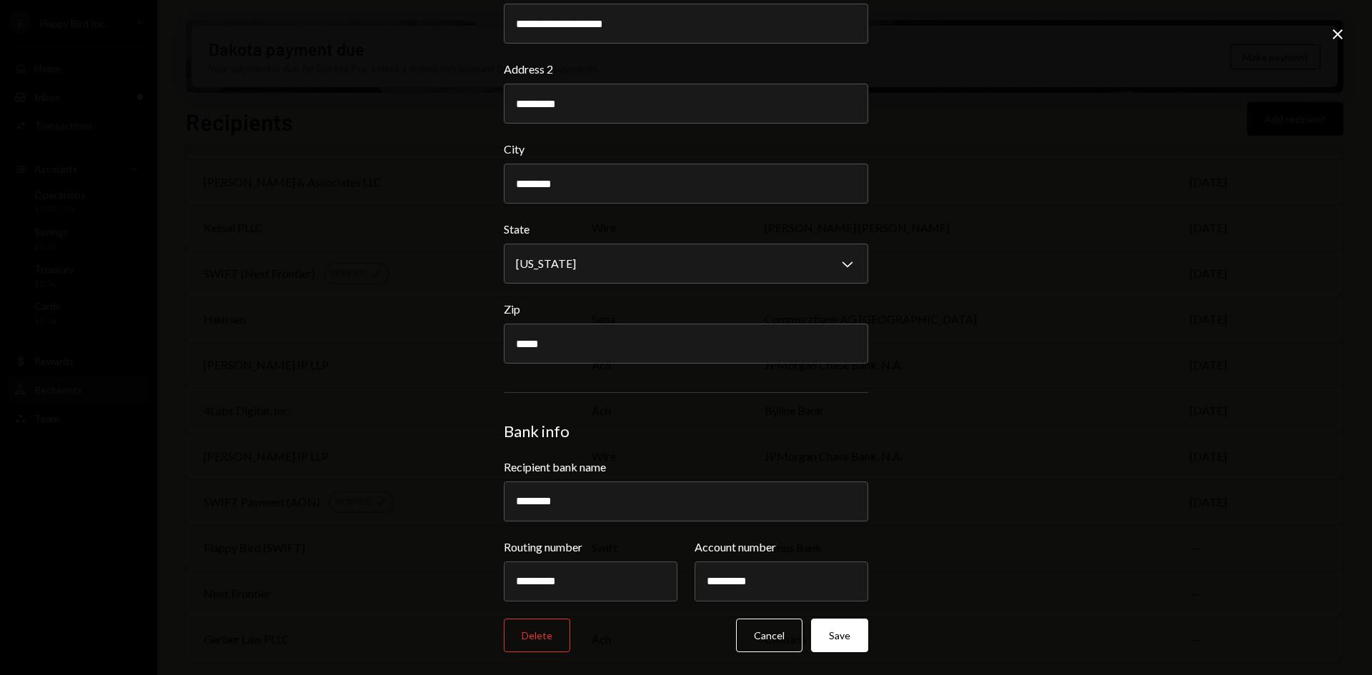
drag, startPoint x: 437, startPoint y: 509, endPoint x: 381, endPoint y: 516, distance: 56.2
click at [382, 516] on div "**********" at bounding box center [686, 337] width 1372 height 675
paste input "**********"
type input "**********"
click at [848, 642] on button "Save" at bounding box center [839, 636] width 57 height 34
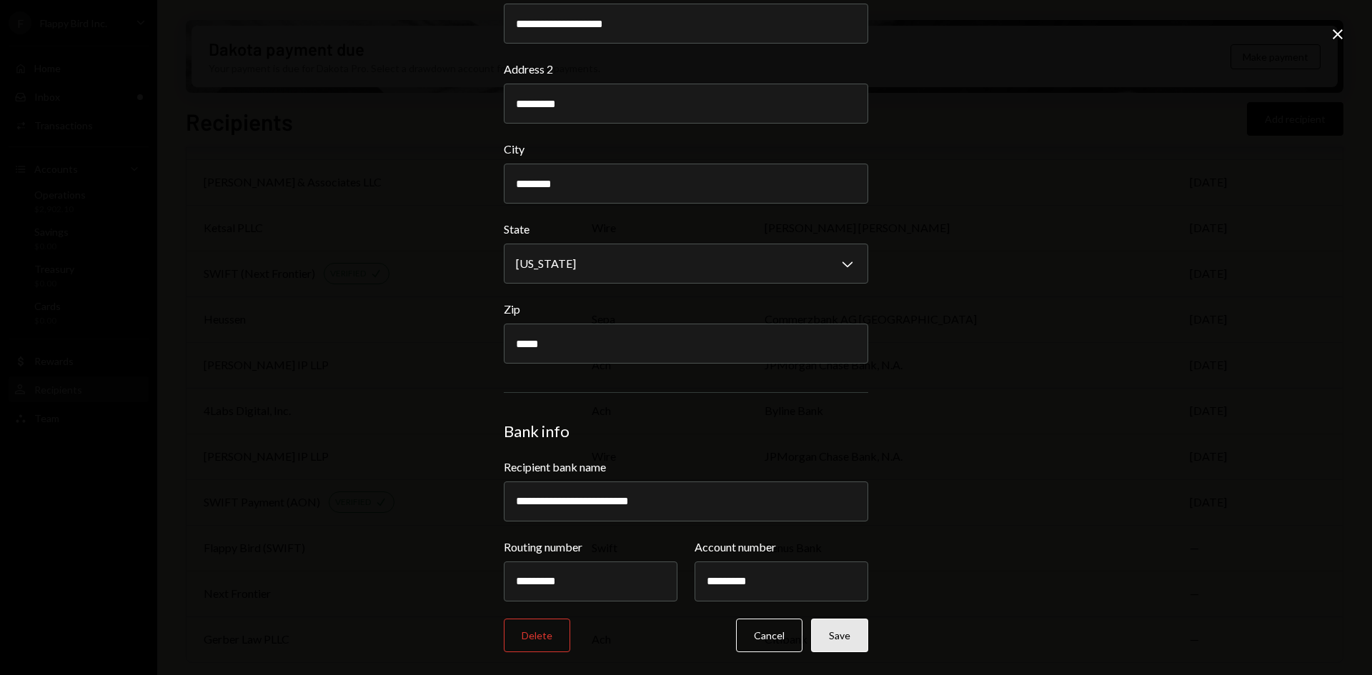
click at [849, 640] on button "Save" at bounding box center [839, 636] width 57 height 34
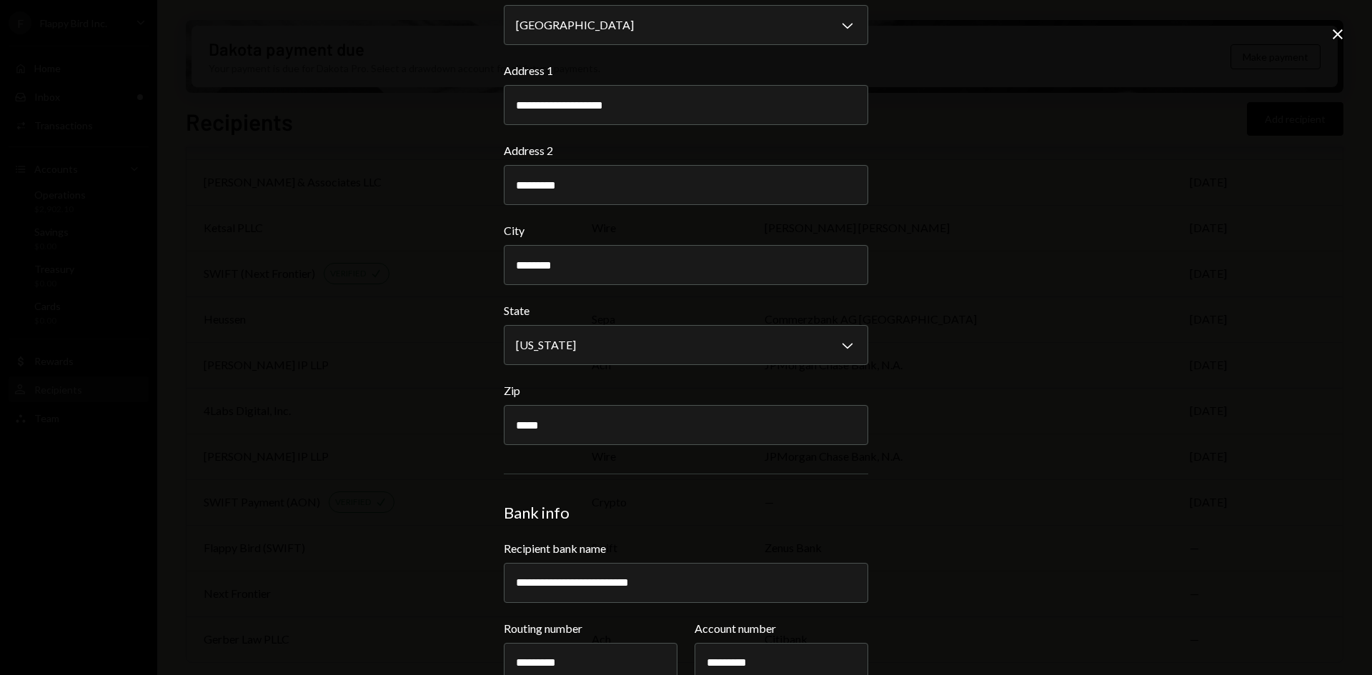
scroll to position [438, 0]
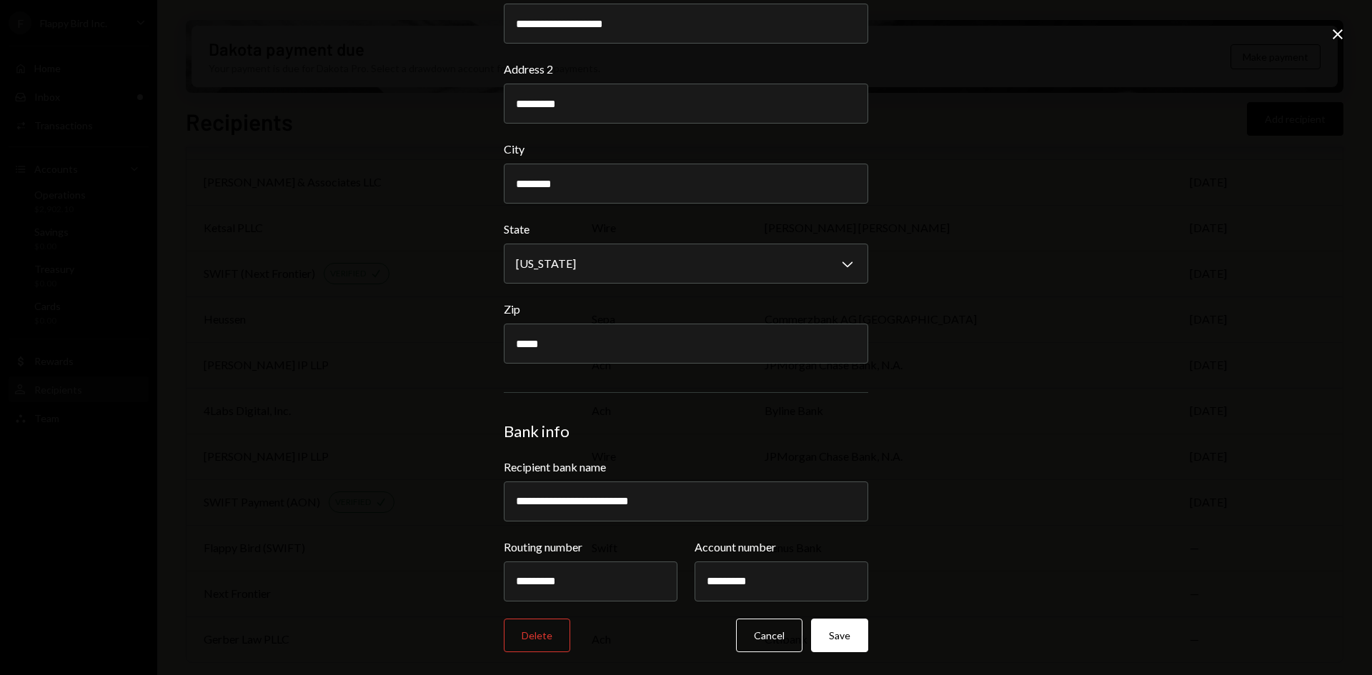
click at [1340, 35] on icon "Close" at bounding box center [1337, 34] width 17 height 17
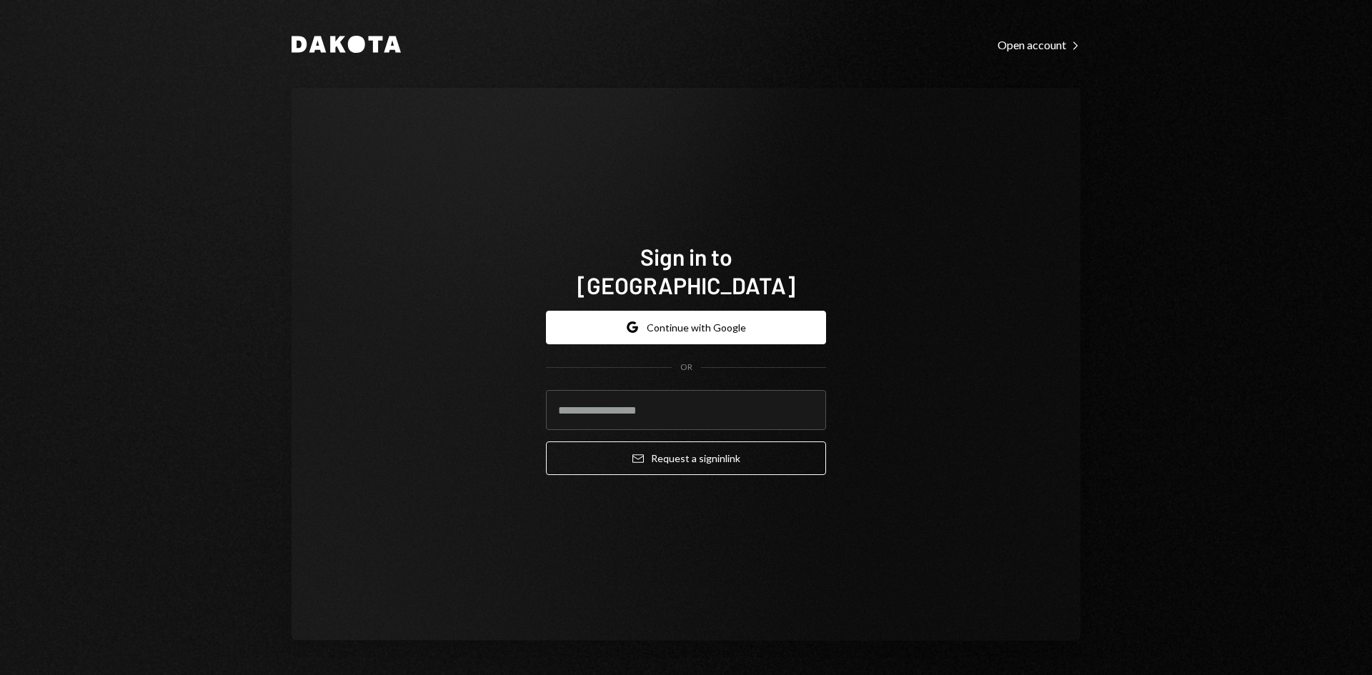
type input "**********"
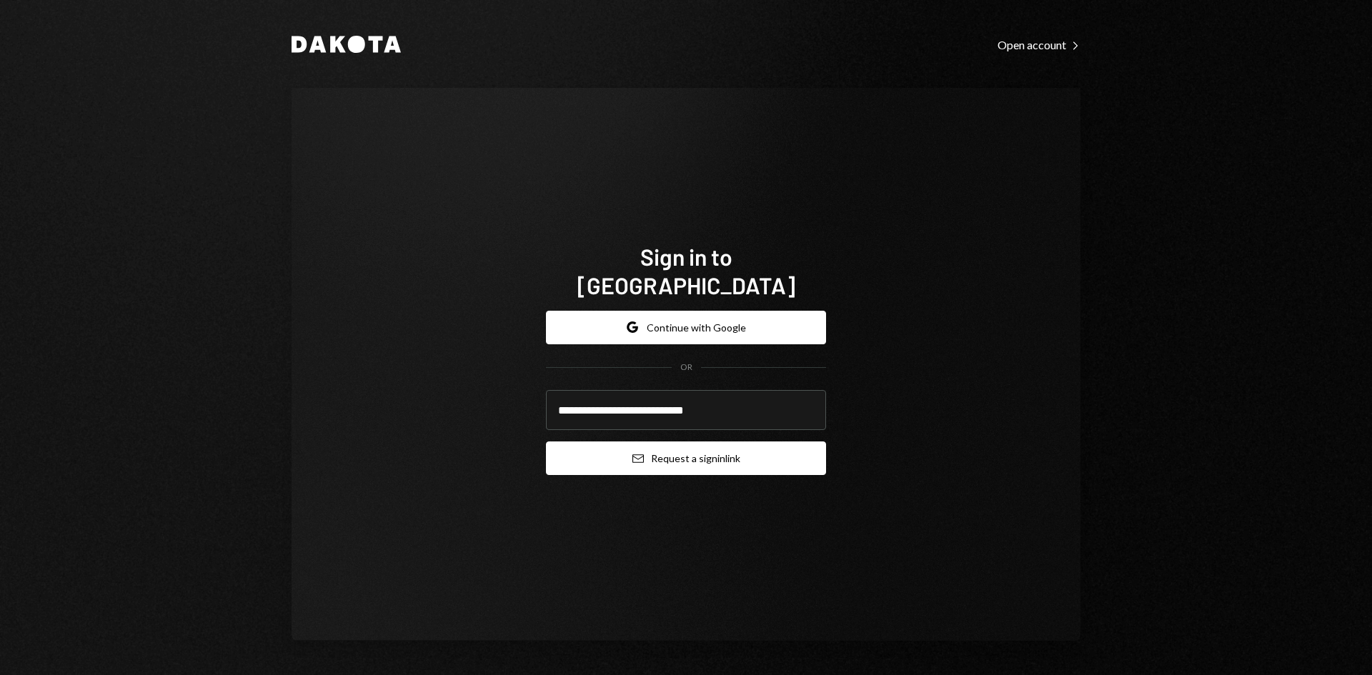
click at [659, 447] on button "Email Request a sign in link" at bounding box center [686, 459] width 280 height 34
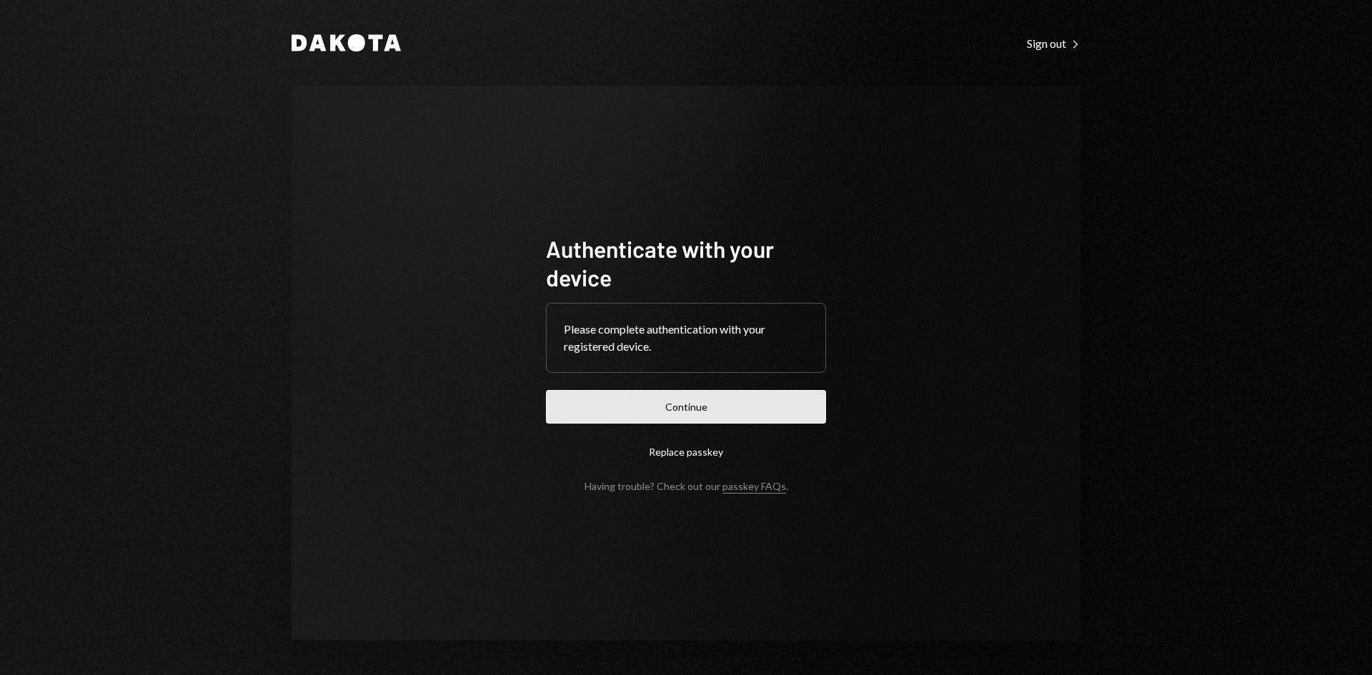
click at [742, 409] on button "Continue" at bounding box center [686, 407] width 280 height 34
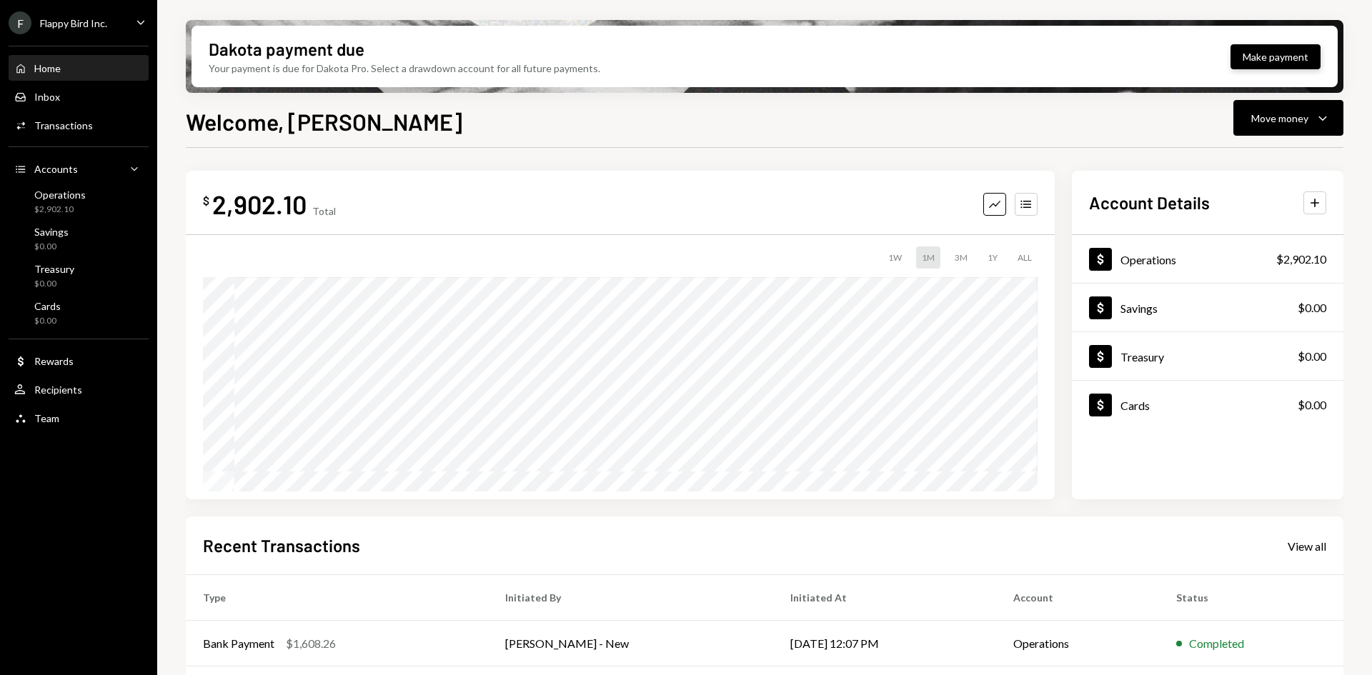
click at [1254, 61] on button "Make payment" at bounding box center [1276, 56] width 90 height 25
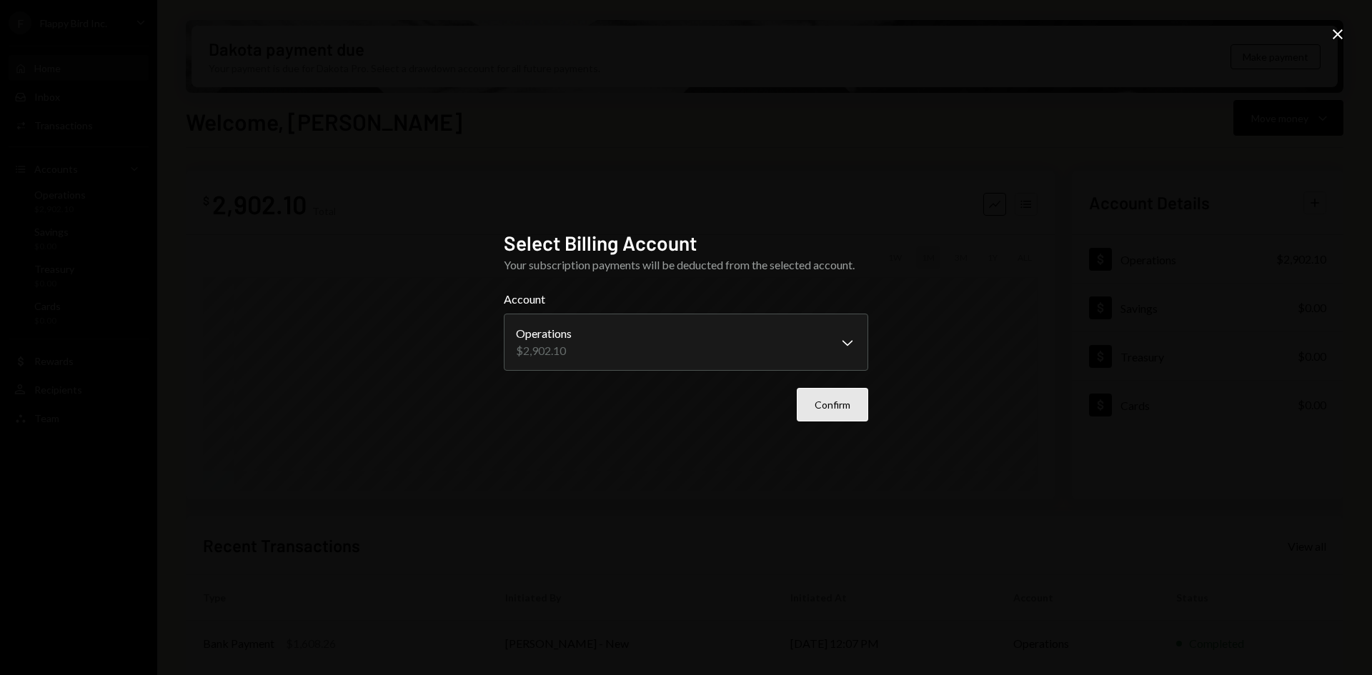
click at [830, 410] on button "Confirm" at bounding box center [832, 405] width 71 height 34
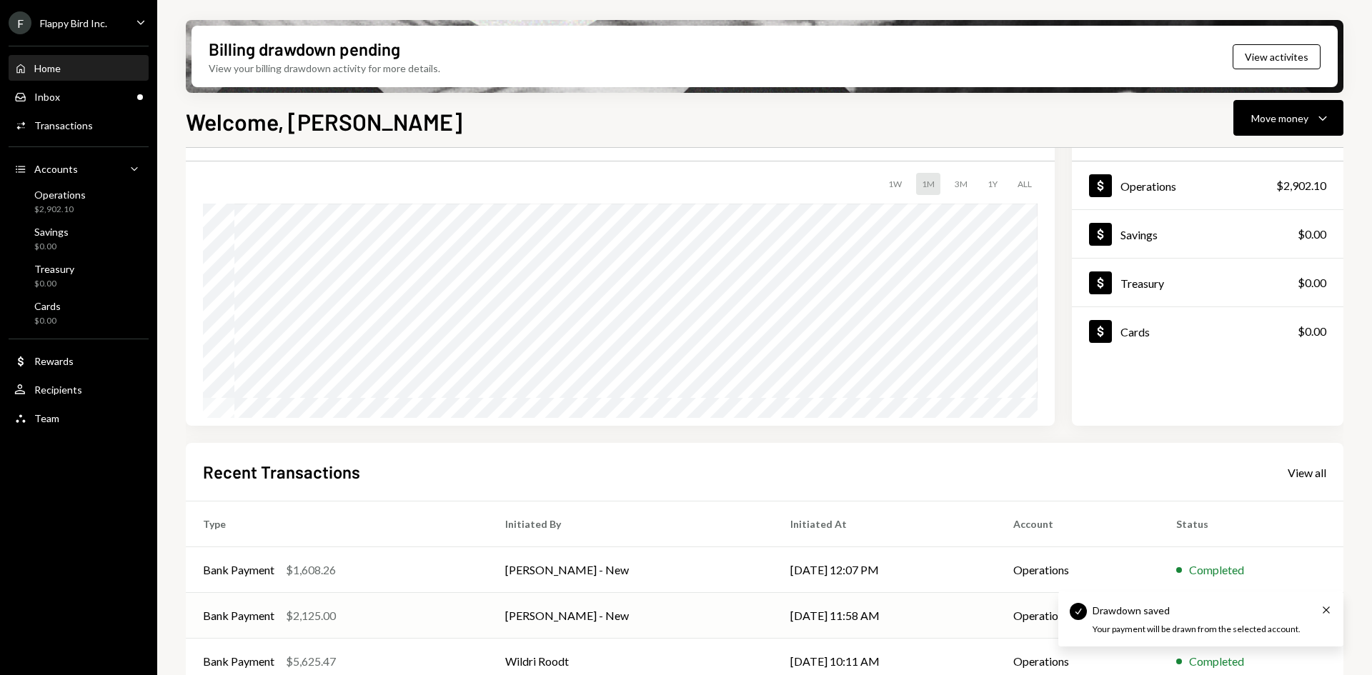
scroll to position [143, 0]
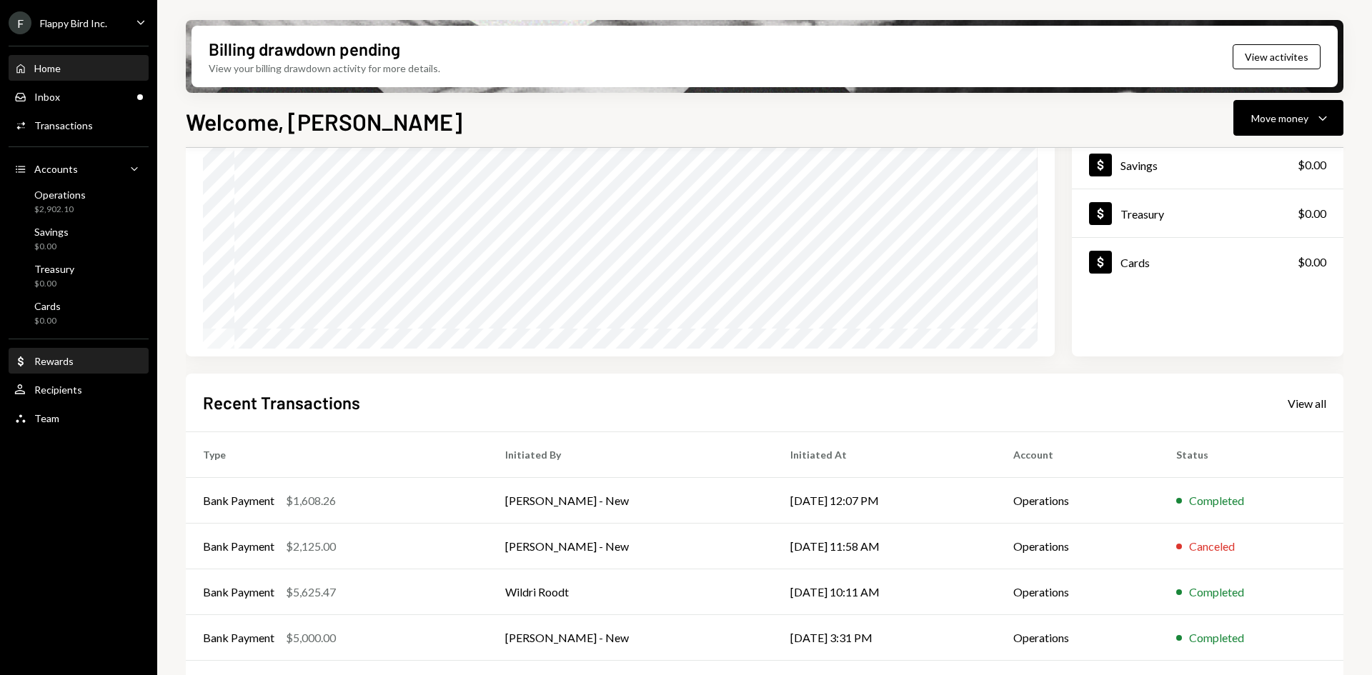
click at [73, 362] on div "Dollar Rewards" at bounding box center [78, 361] width 129 height 13
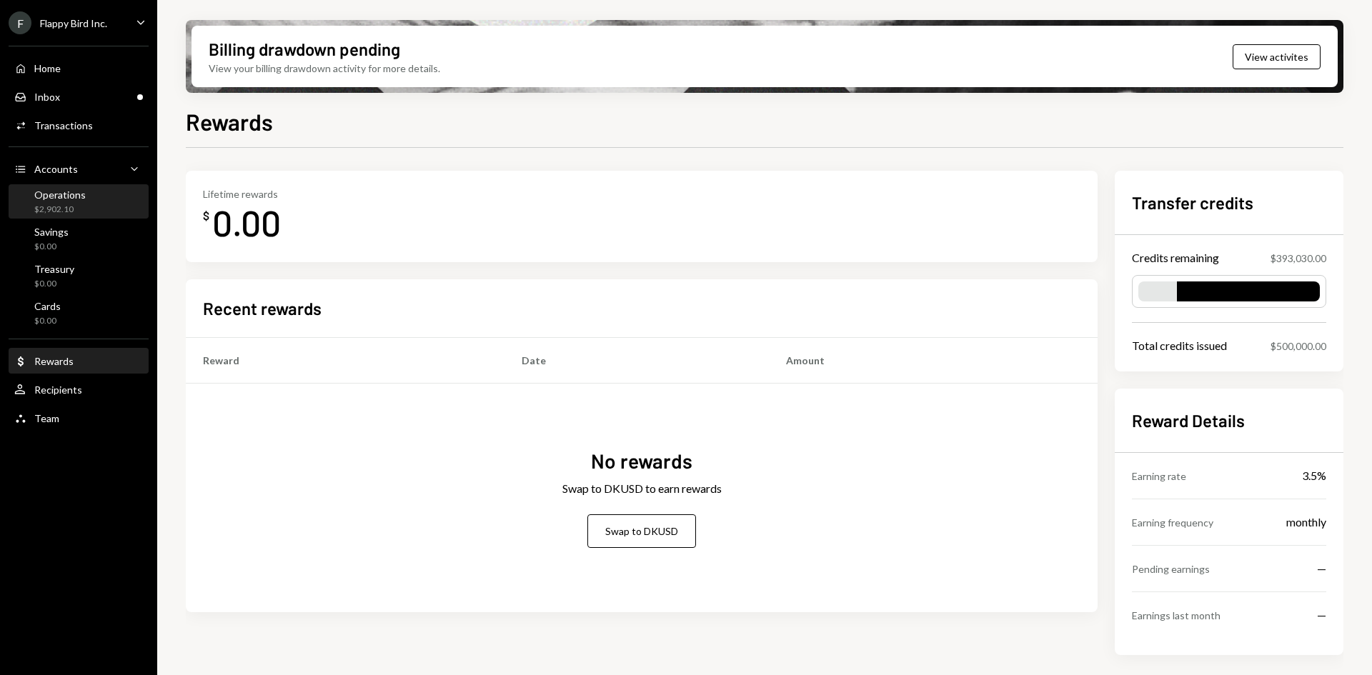
click at [86, 202] on div "Operations $2,902.10" at bounding box center [78, 202] width 129 height 27
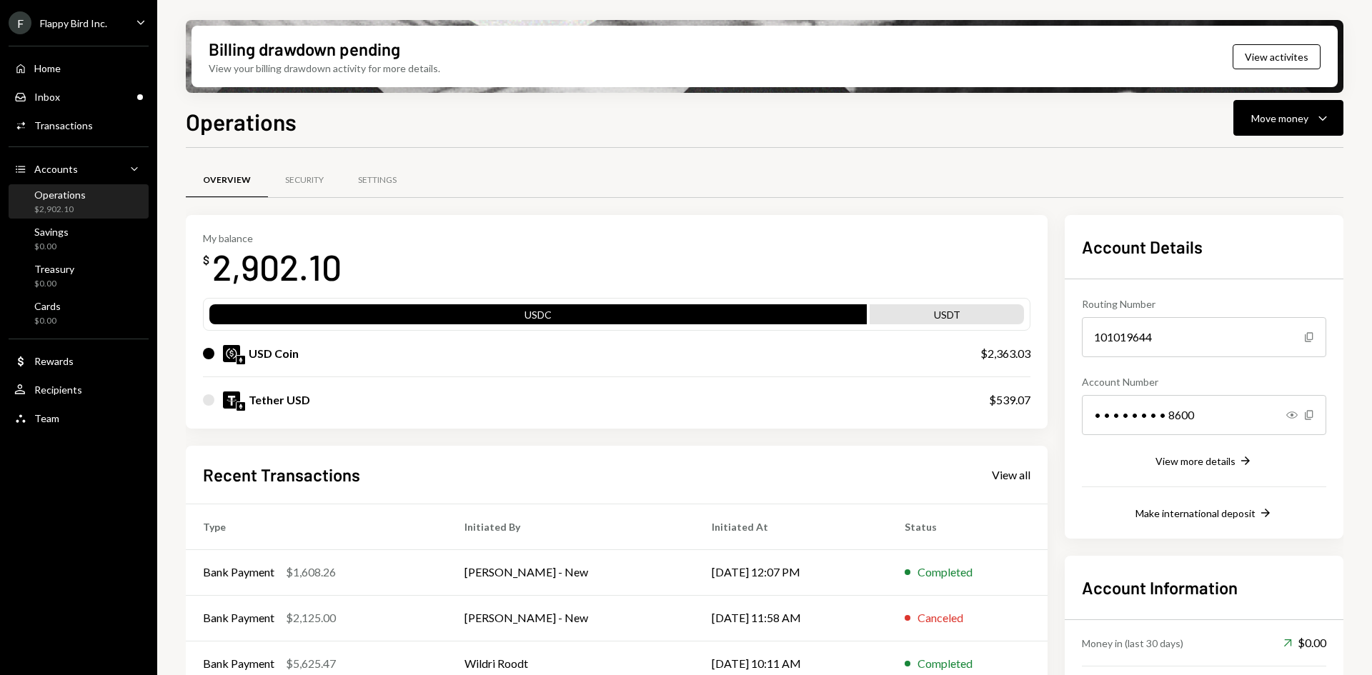
click at [137, 21] on icon "Caret Down" at bounding box center [141, 22] width 16 height 16
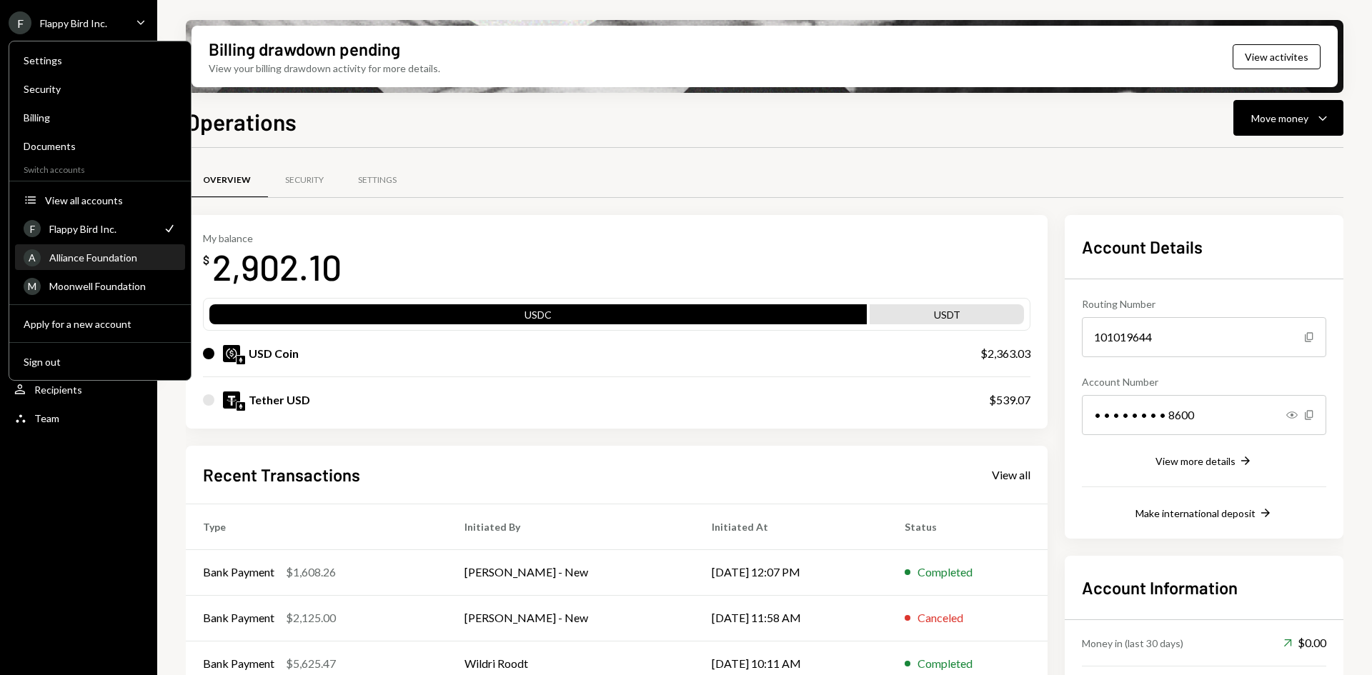
click at [106, 255] on div "Alliance Foundation" at bounding box center [112, 258] width 127 height 12
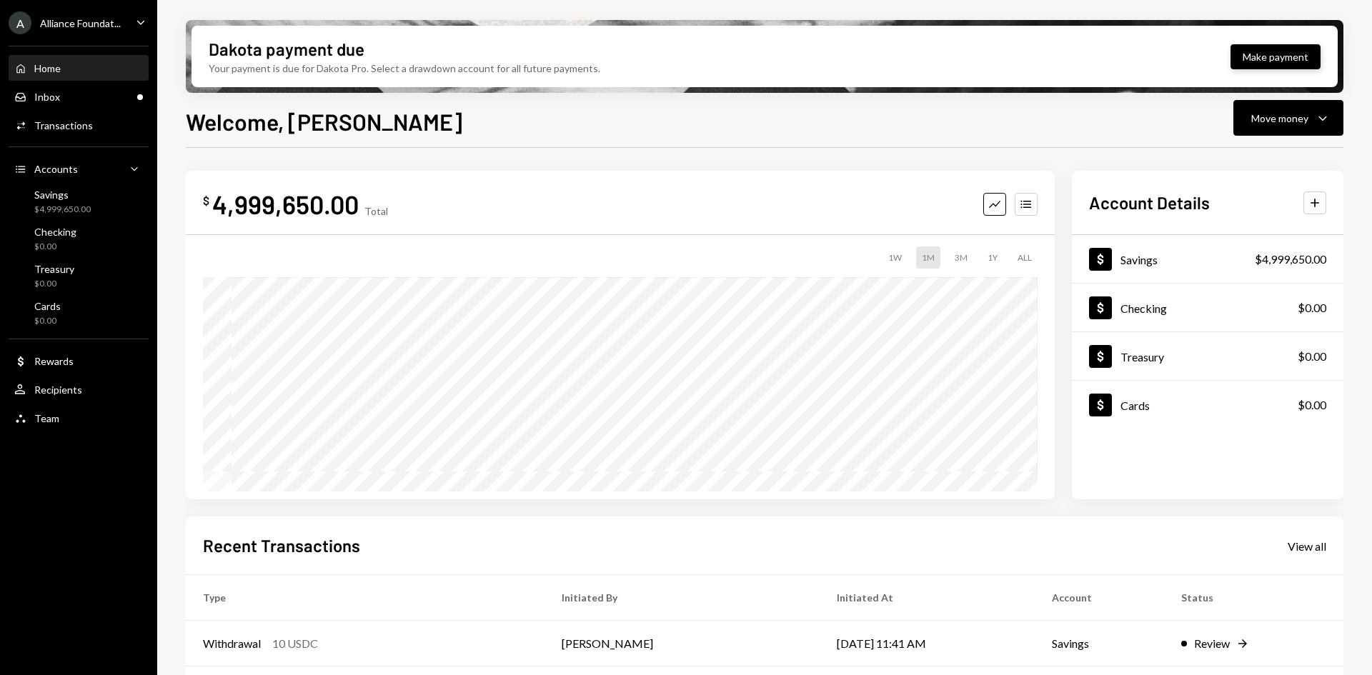
click at [1259, 54] on button "Make payment" at bounding box center [1276, 56] width 90 height 25
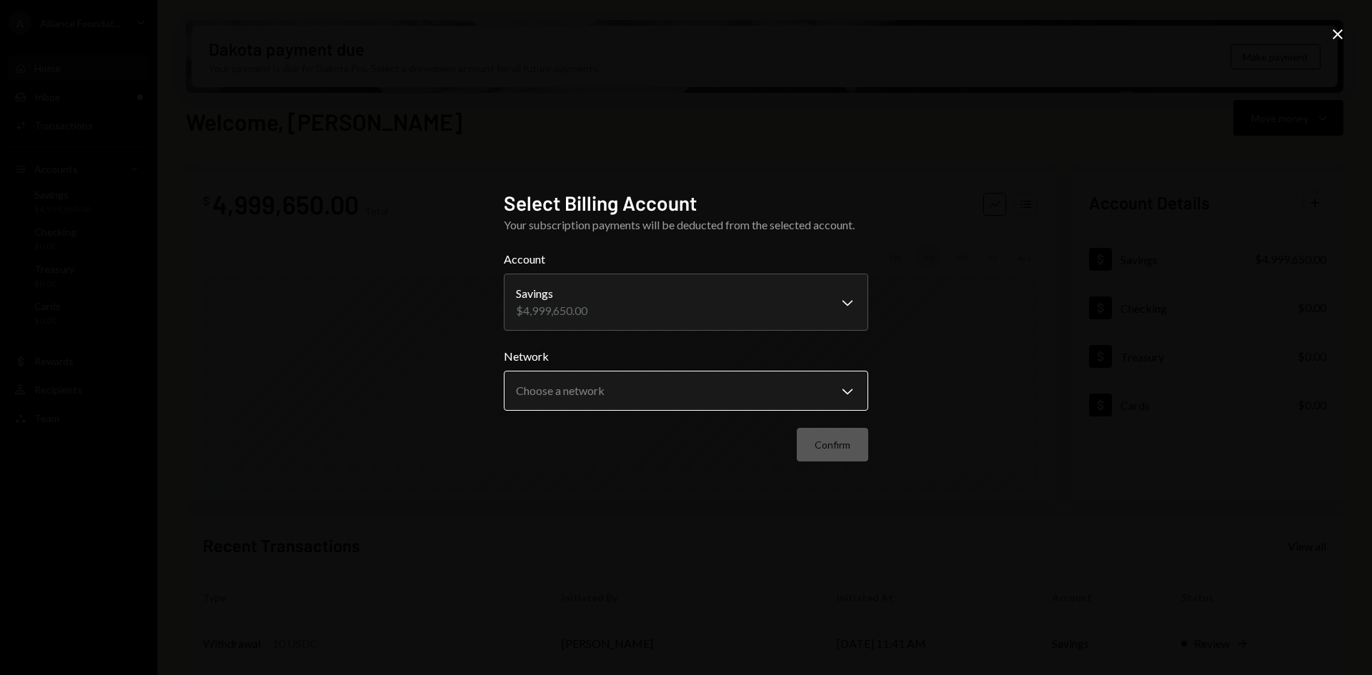
click at [667, 394] on body "A Alliance Foundat... Caret Down Home Home Inbox Inbox Activities Transactions …" at bounding box center [686, 337] width 1372 height 675
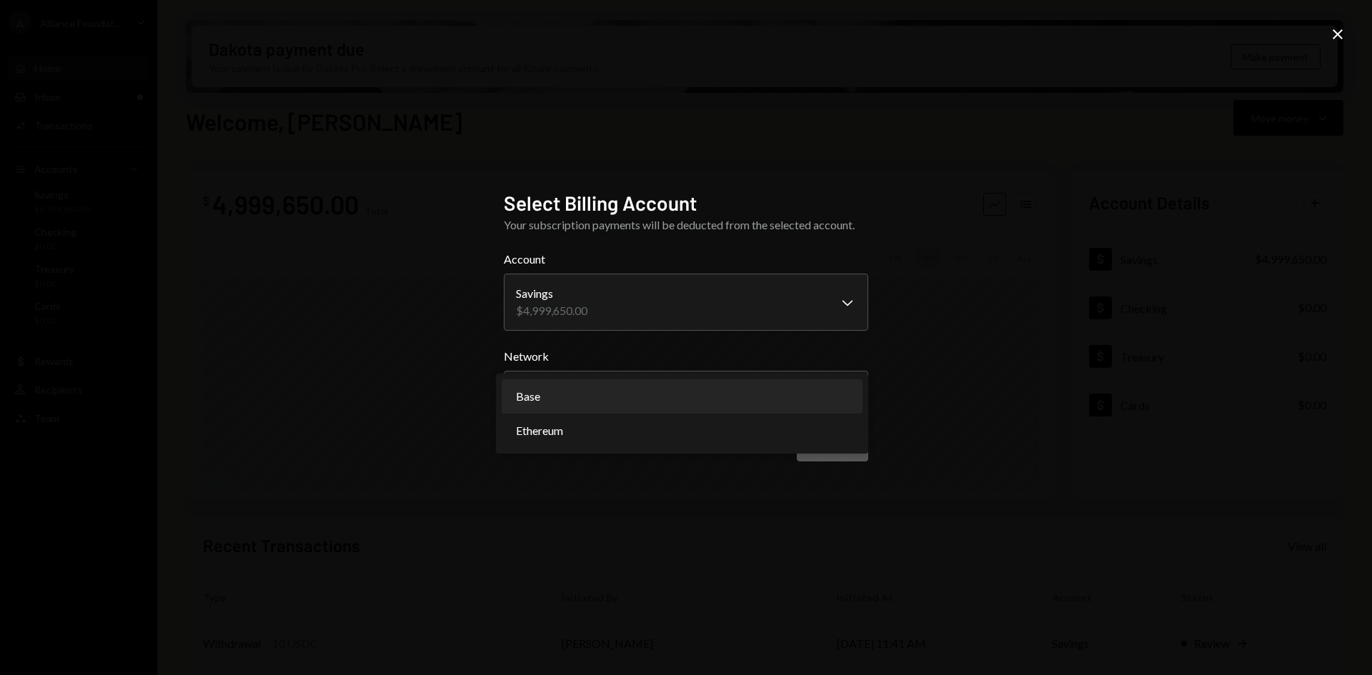
select select "**********"
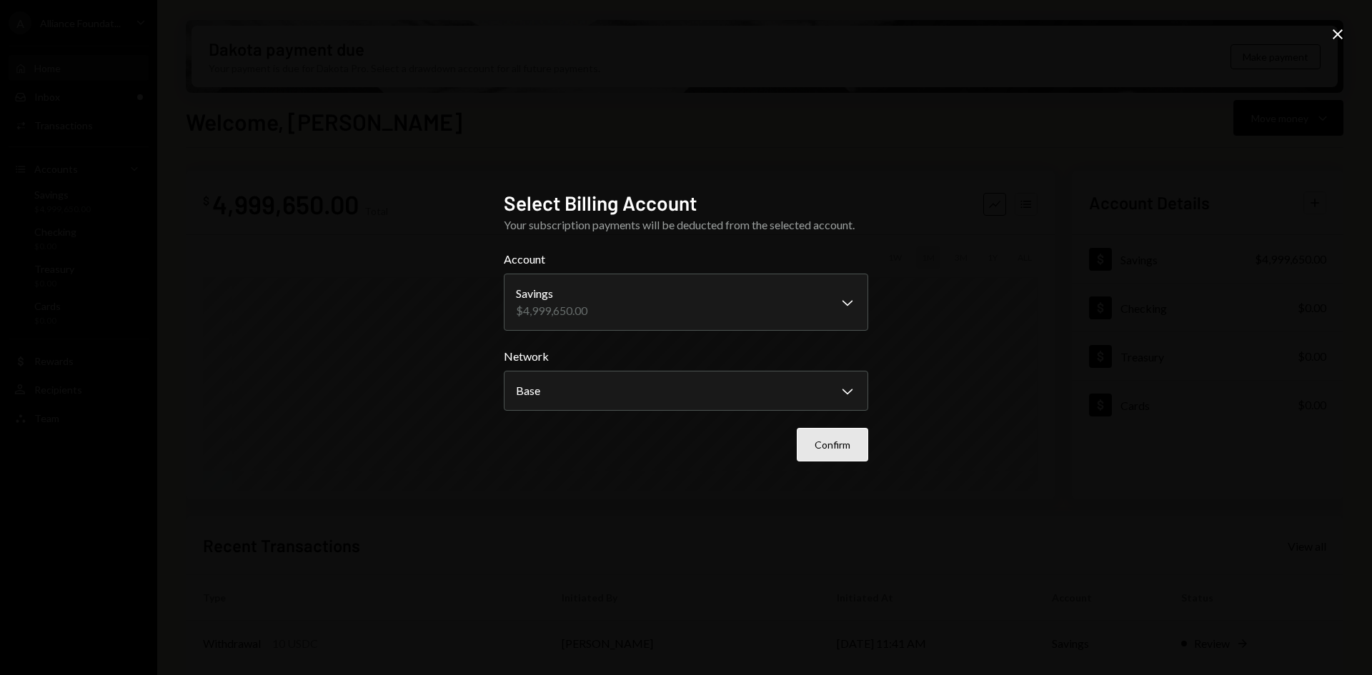
click at [846, 447] on button "Confirm" at bounding box center [832, 445] width 71 height 34
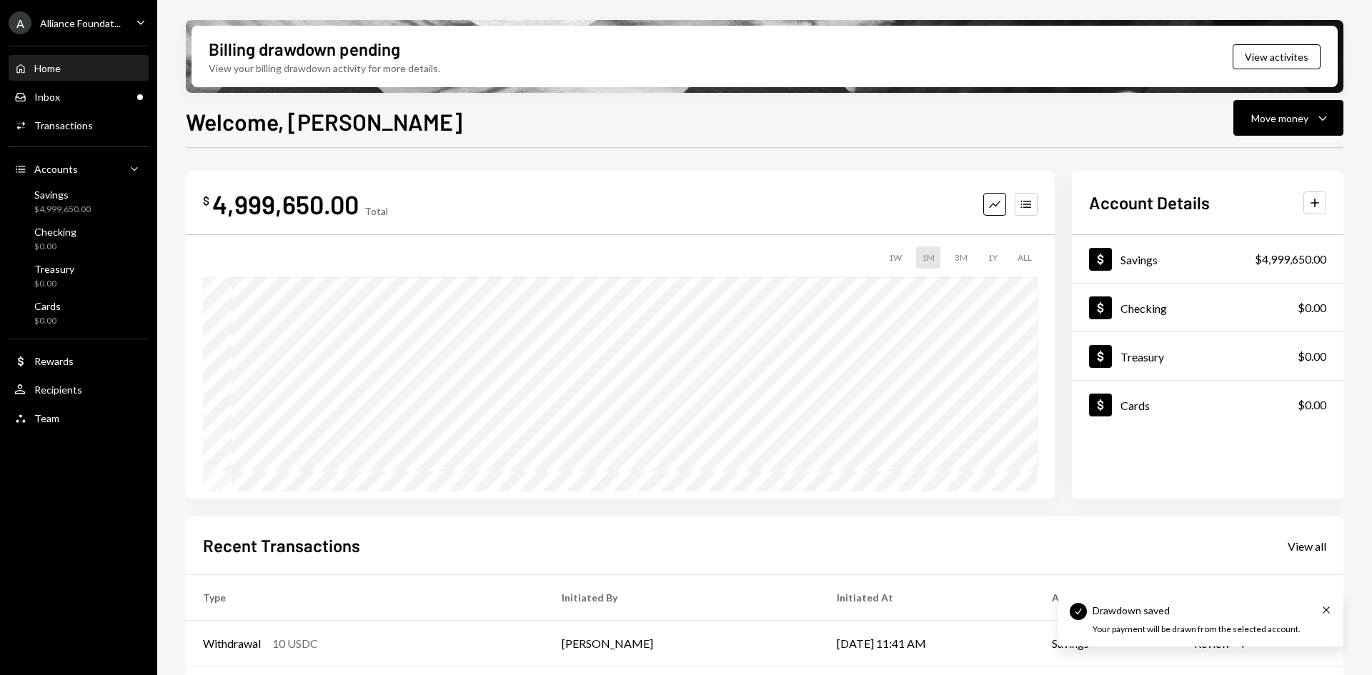
scroll to position [71, 0]
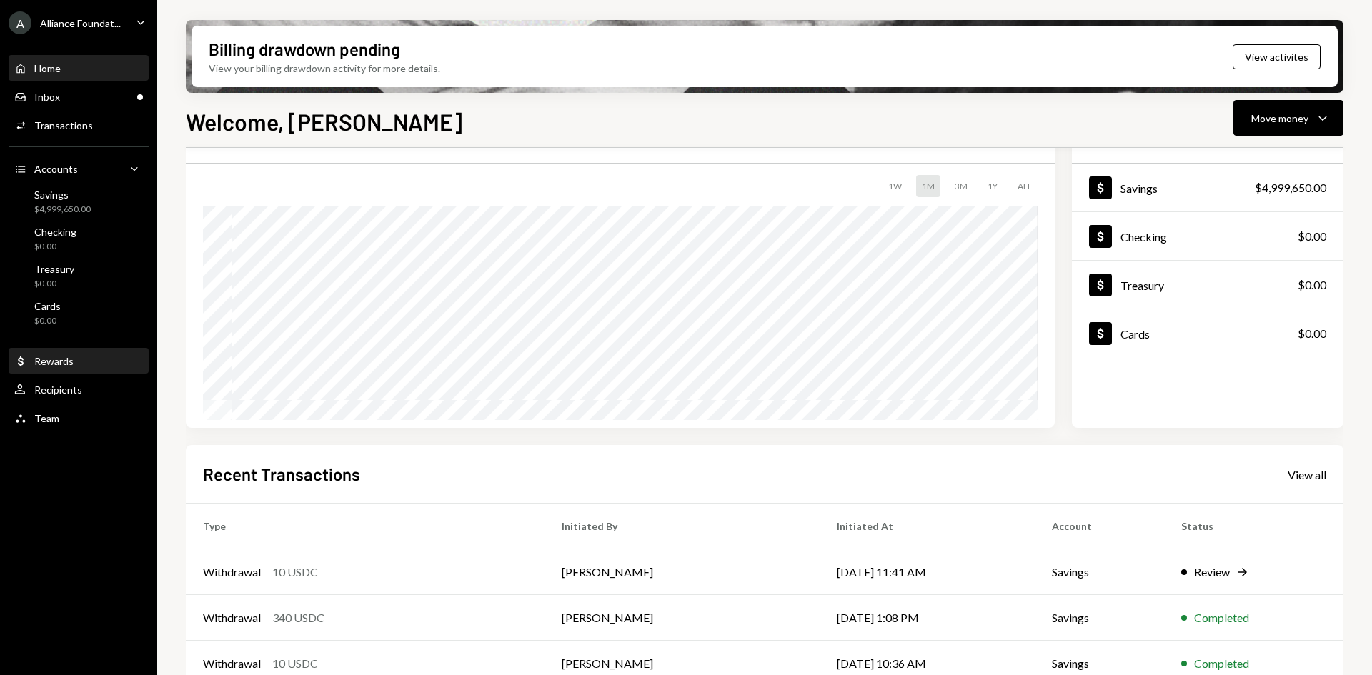
click at [67, 364] on div "Rewards" at bounding box center [53, 361] width 39 height 12
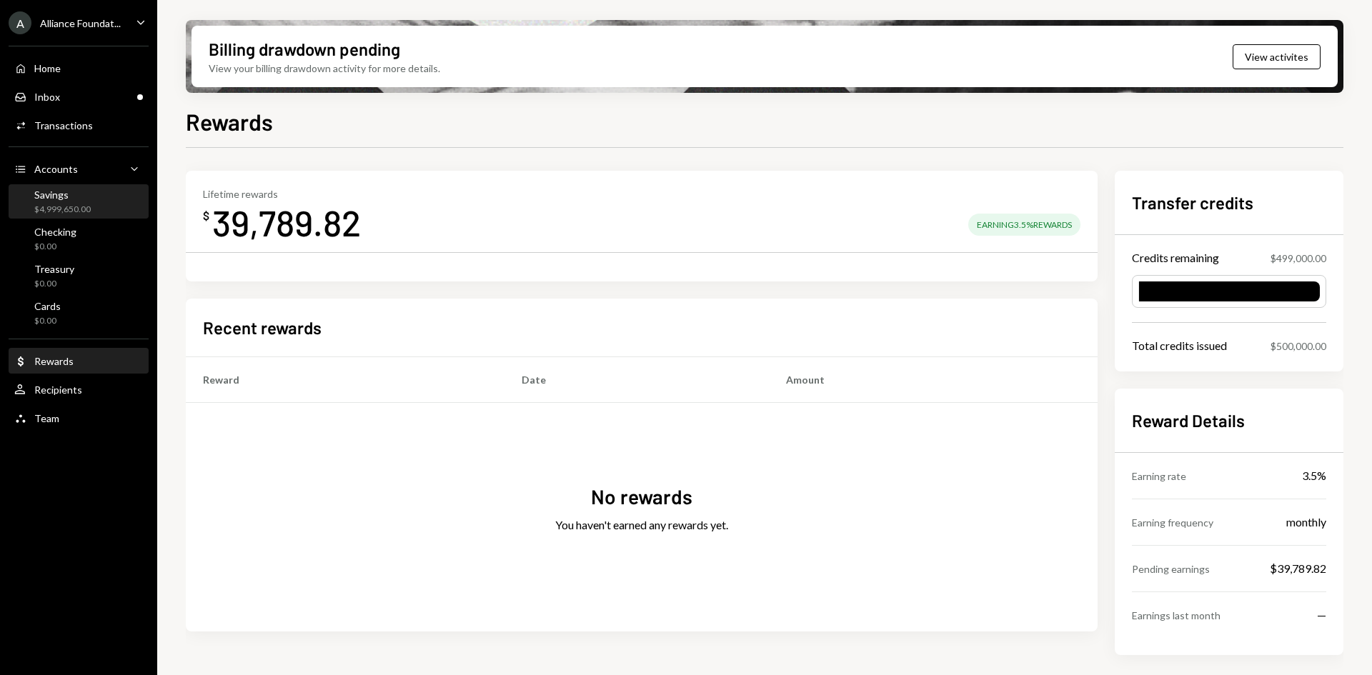
click at [75, 211] on div "$4,999,650.00" at bounding box center [62, 210] width 56 height 12
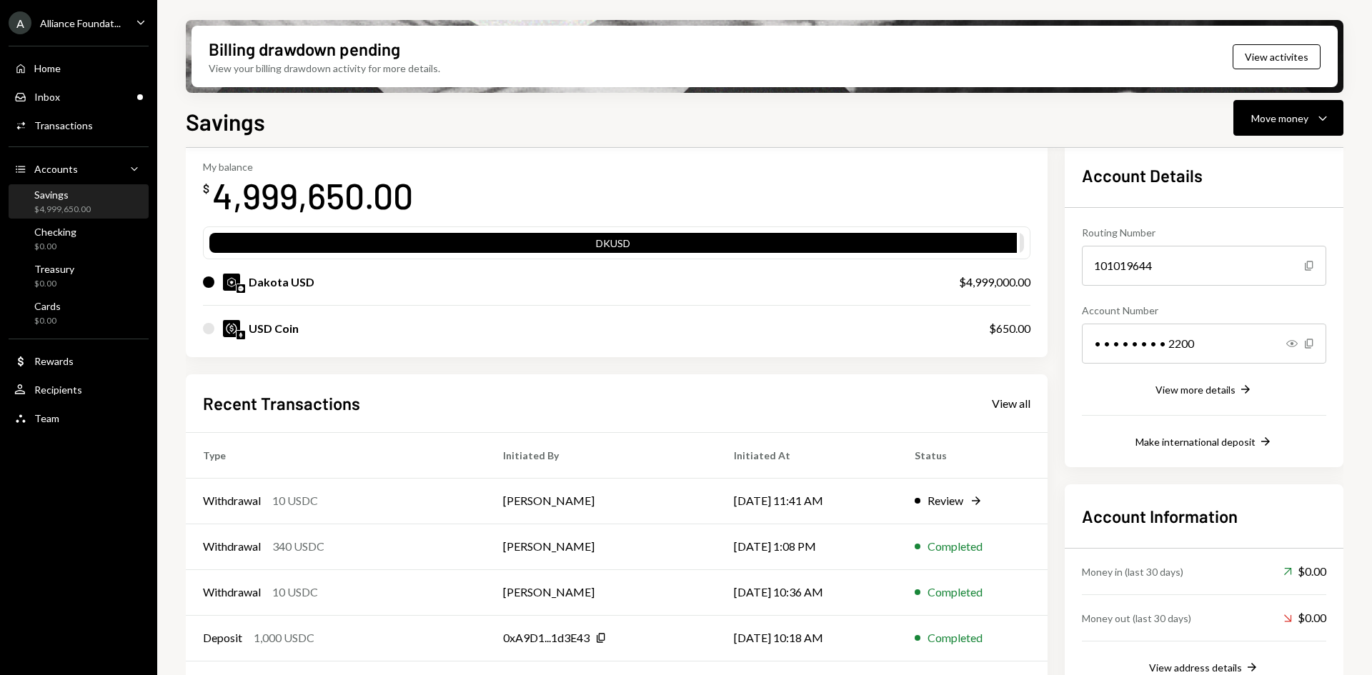
scroll to position [115, 0]
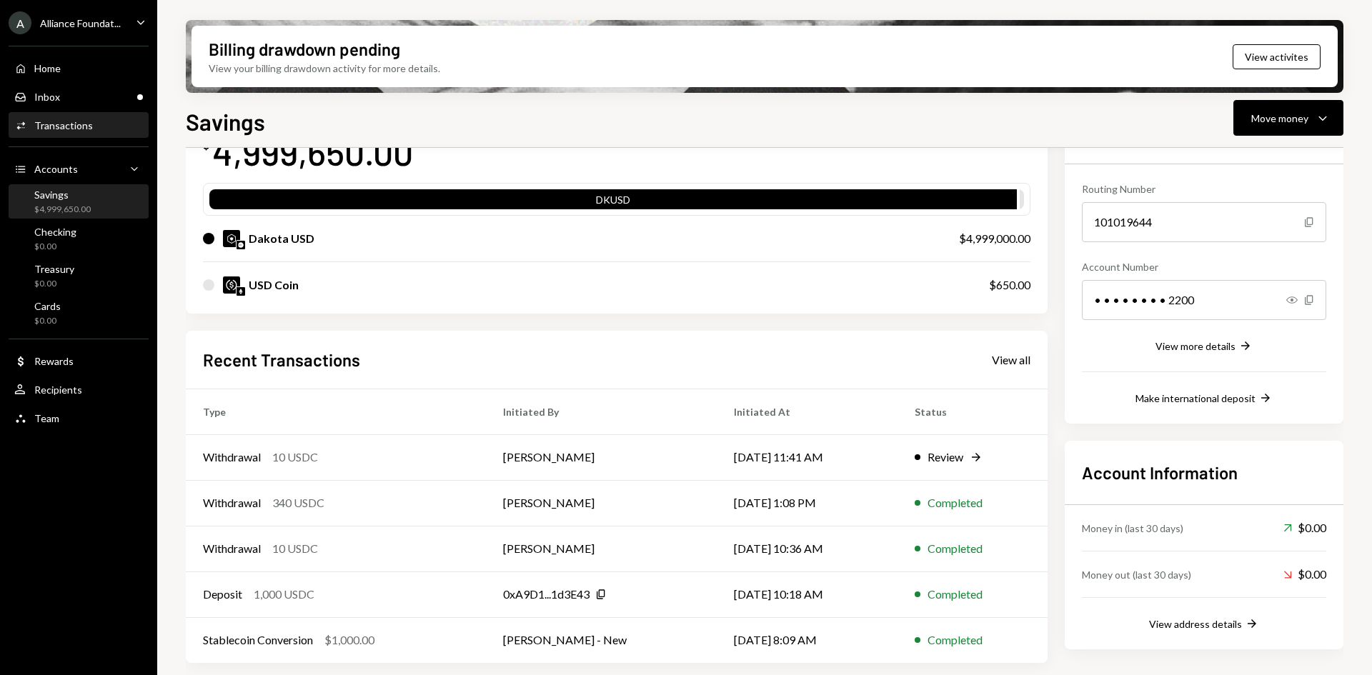
click at [95, 129] on div "Activities Transactions" at bounding box center [78, 125] width 129 height 13
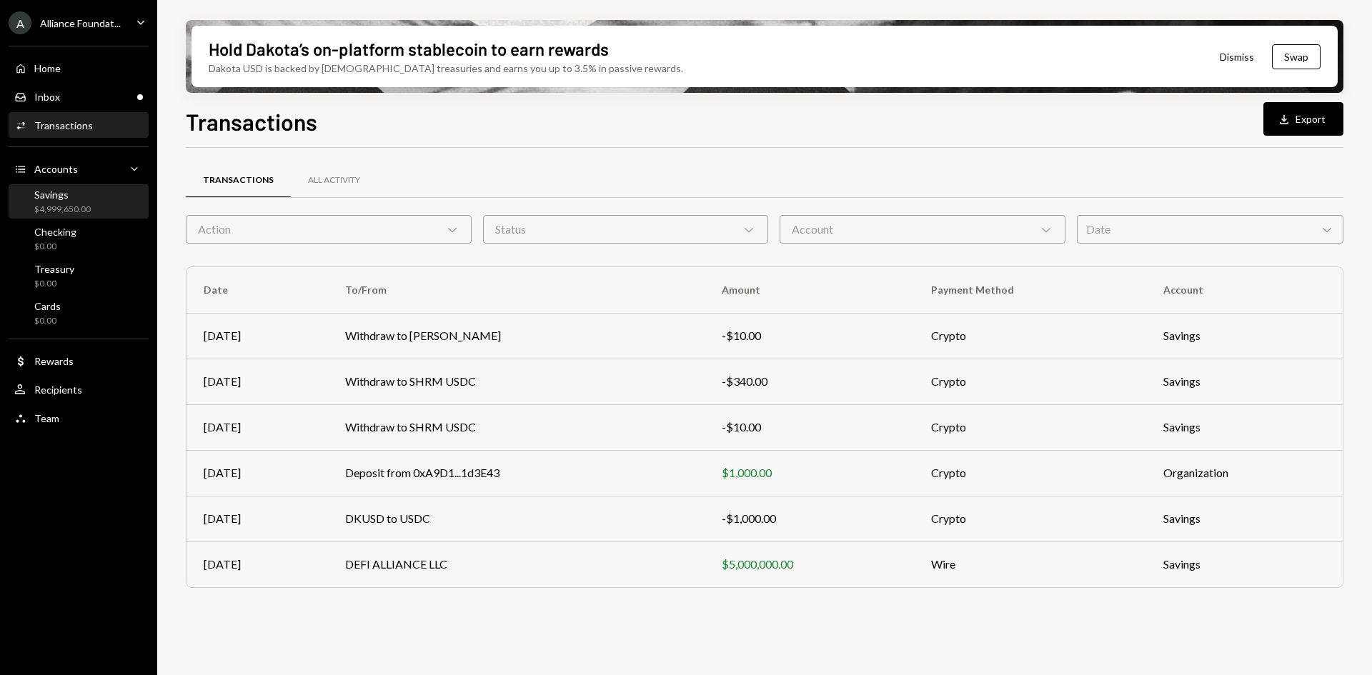
click at [74, 202] on div "Savings $4,999,650.00" at bounding box center [62, 202] width 56 height 27
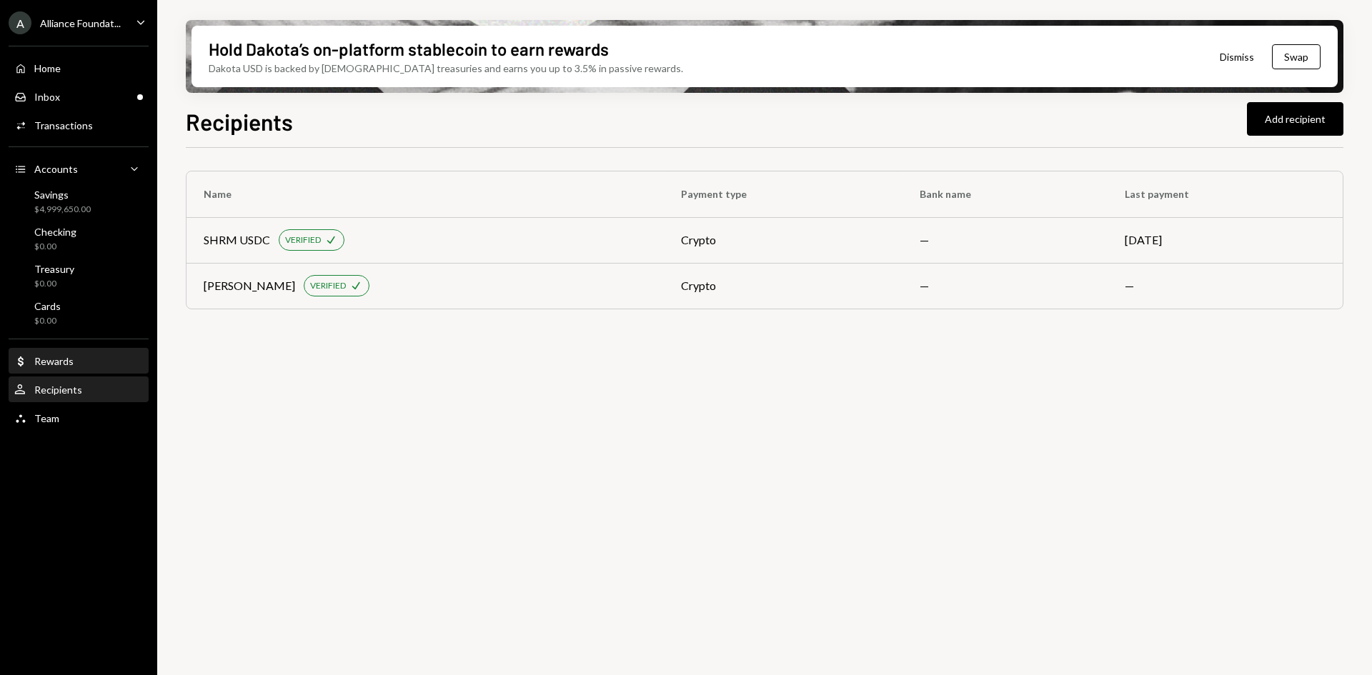
click at [74, 367] on div "Dollar Rewards" at bounding box center [78, 361] width 129 height 13
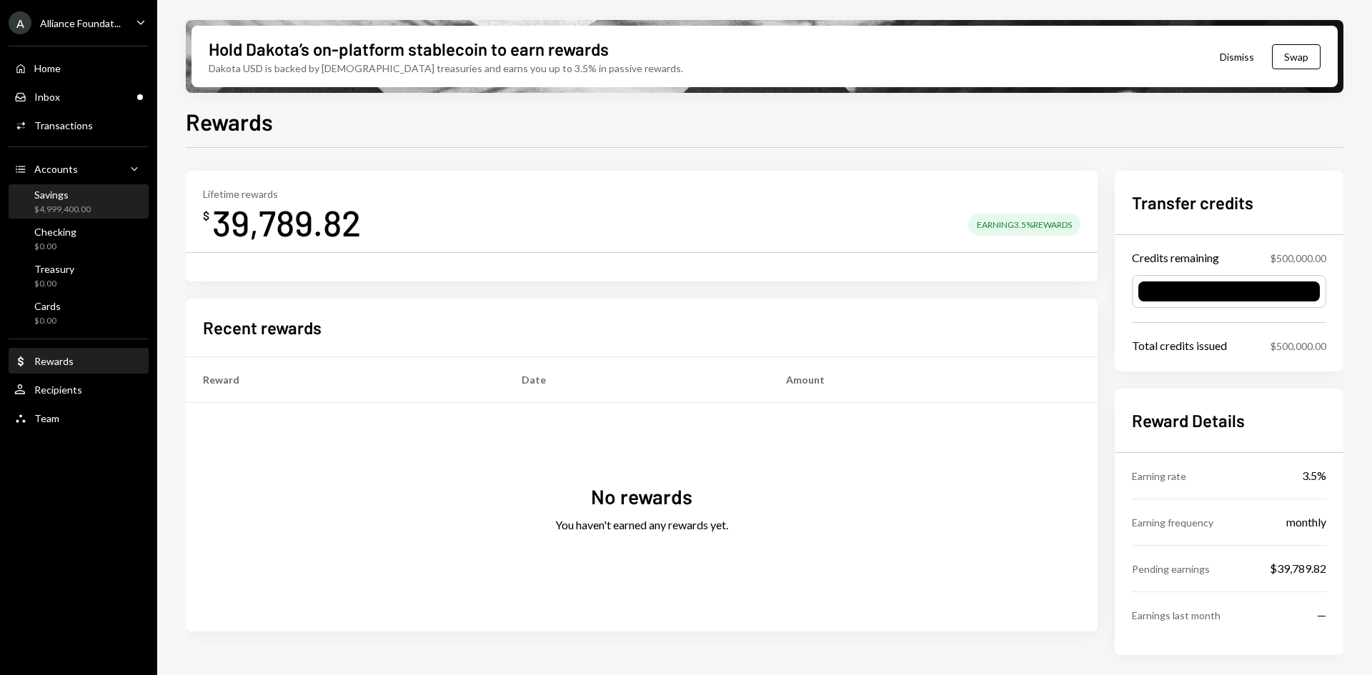
click at [72, 204] on div "$4,999,400.00" at bounding box center [62, 210] width 56 height 12
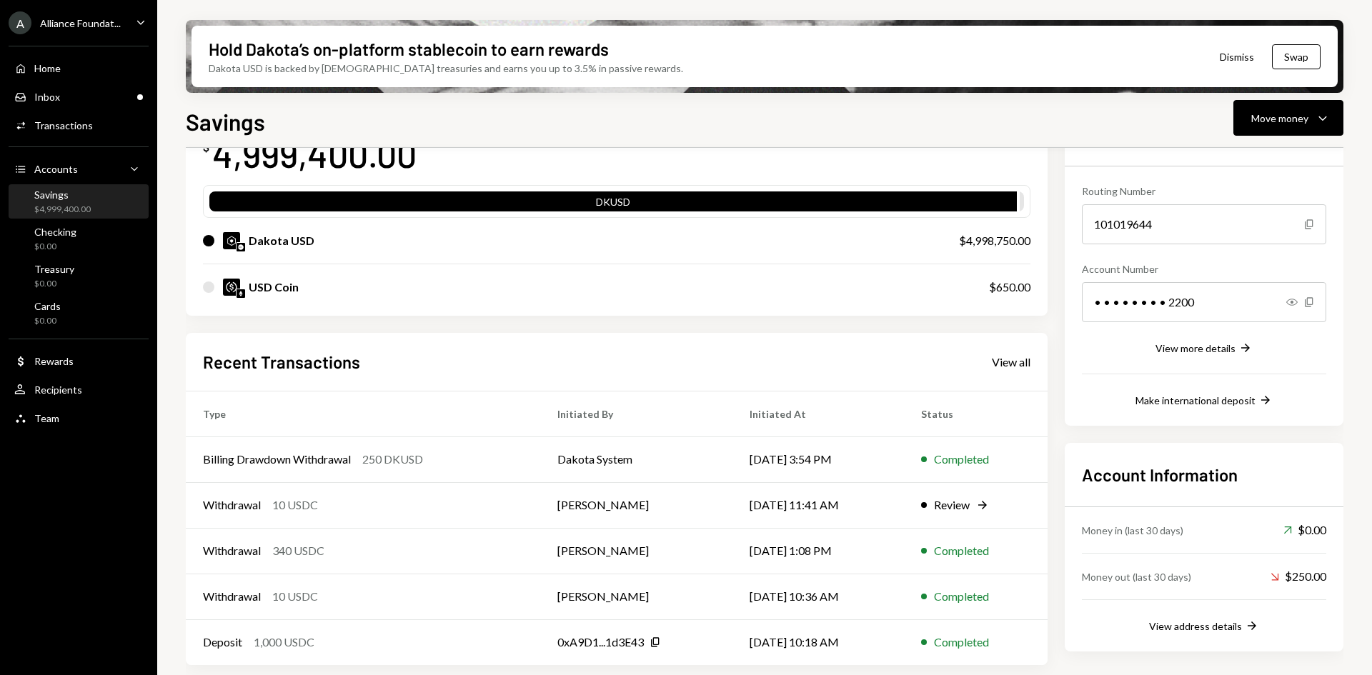
scroll to position [115, 0]
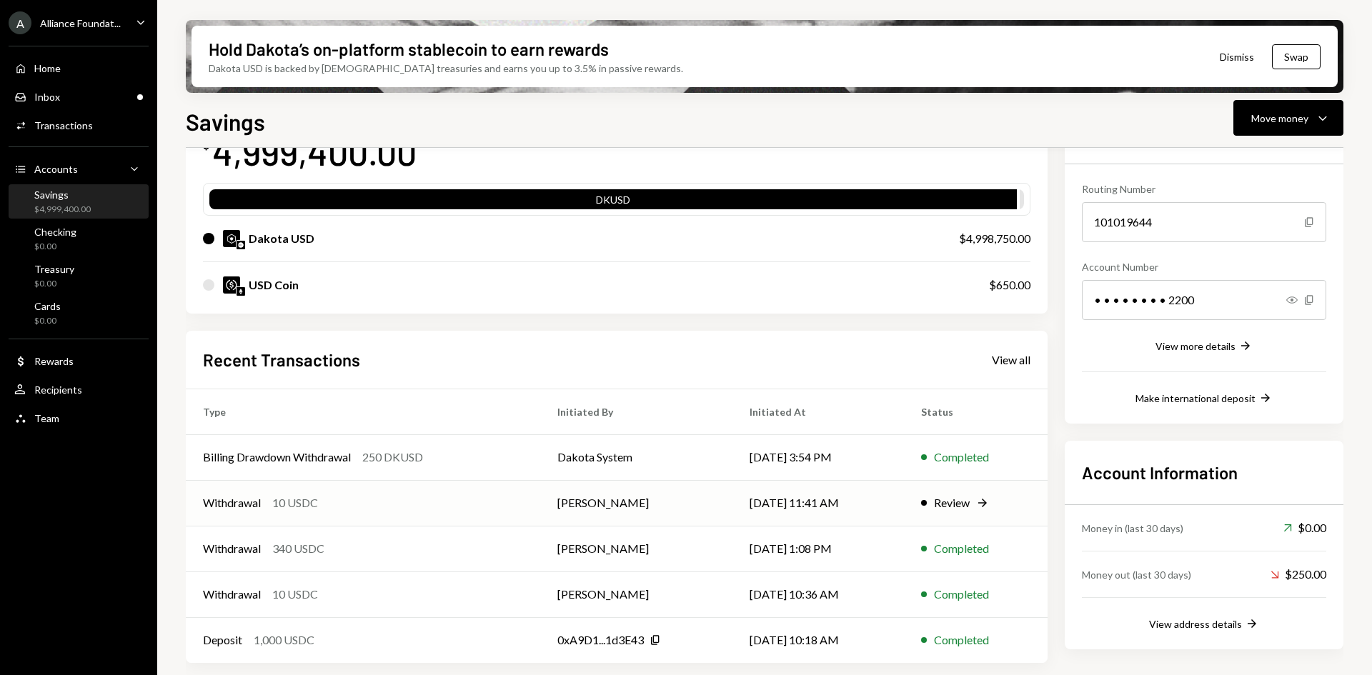
click at [375, 500] on div "Withdrawal 10 USDC" at bounding box center [363, 503] width 320 height 17
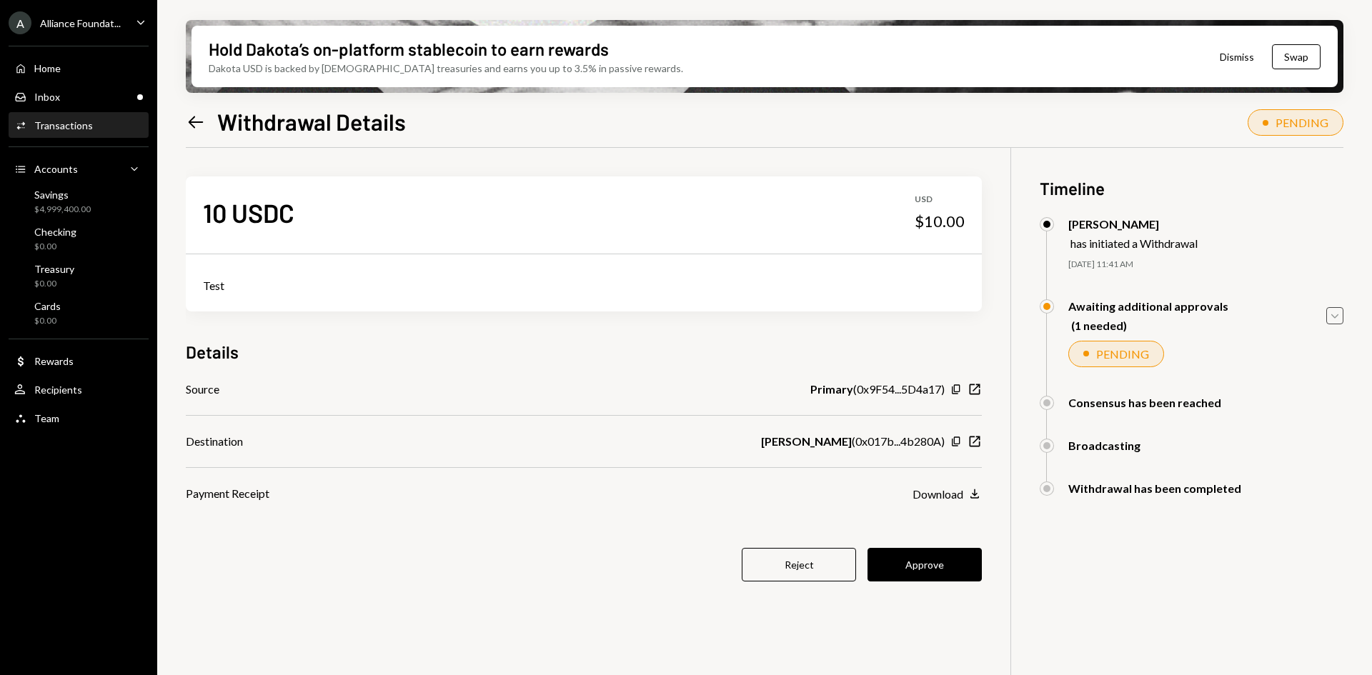
click at [1331, 316] on icon "Caret Down" at bounding box center [1335, 316] width 16 height 16
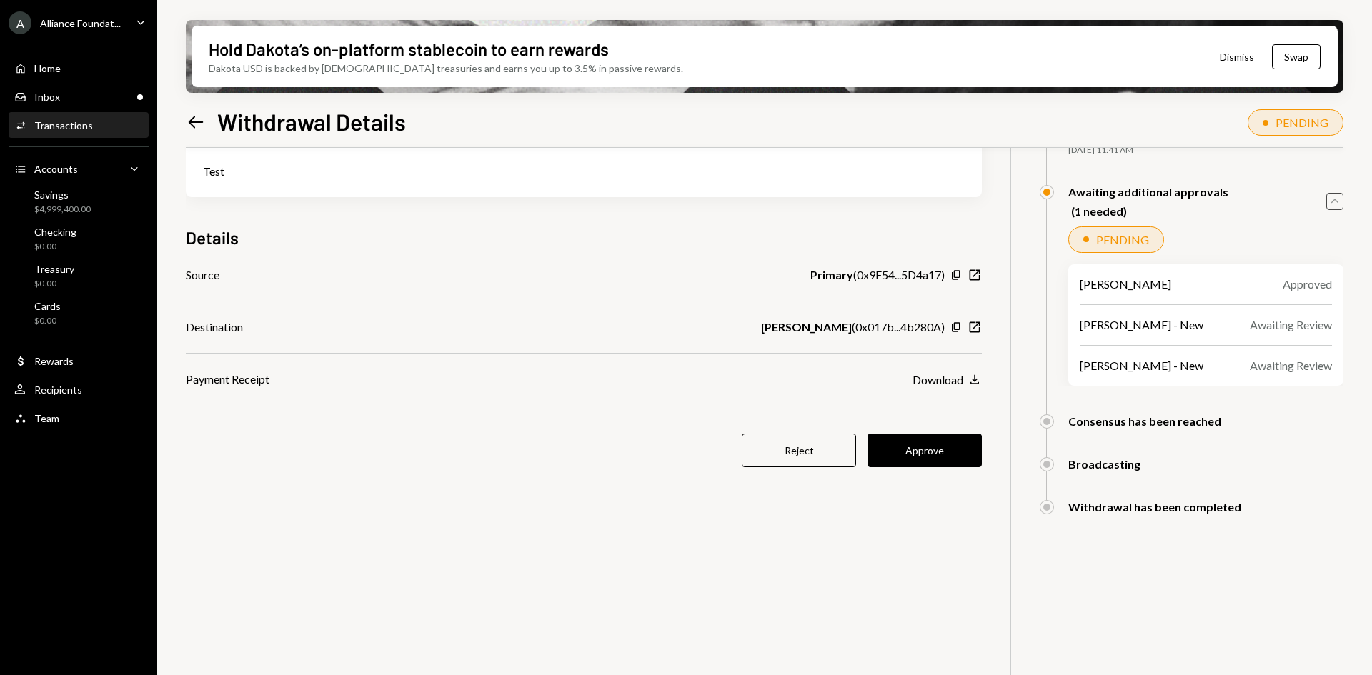
scroll to position [43, 0]
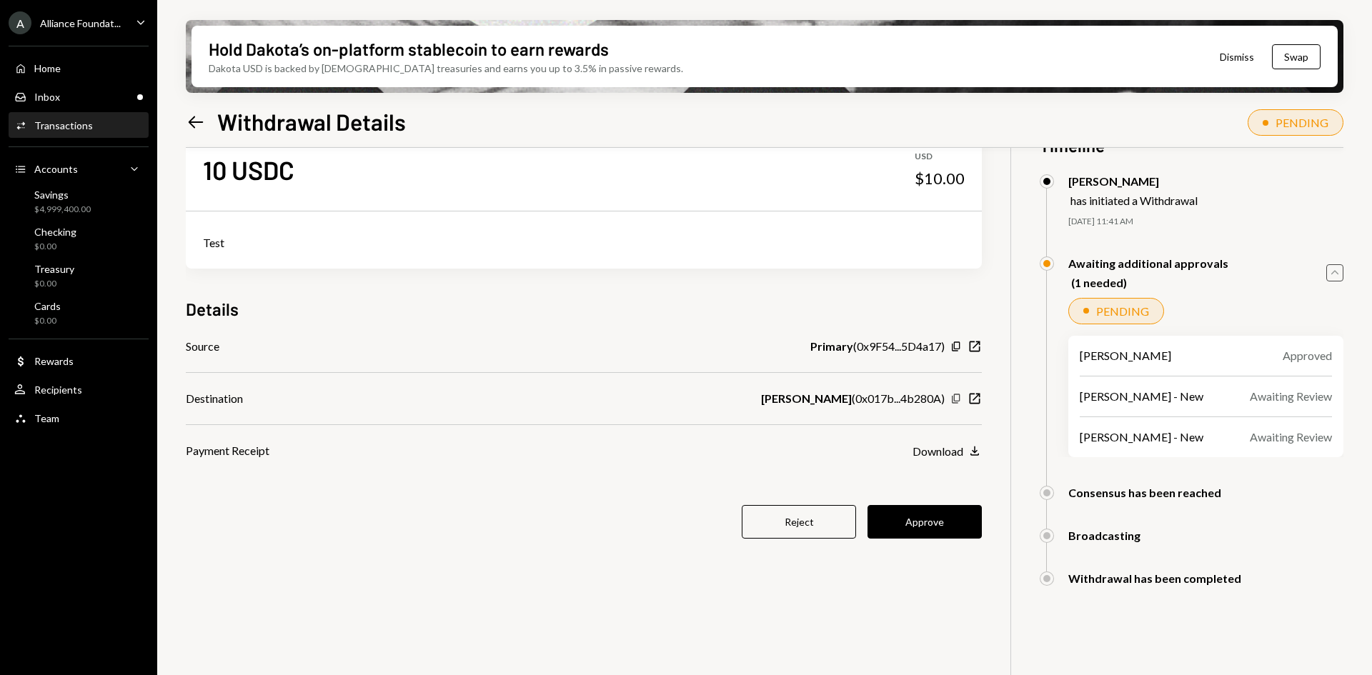
click at [954, 399] on icon "button" at bounding box center [956, 398] width 8 height 9
click at [925, 521] on button "Approve" at bounding box center [925, 522] width 114 height 34
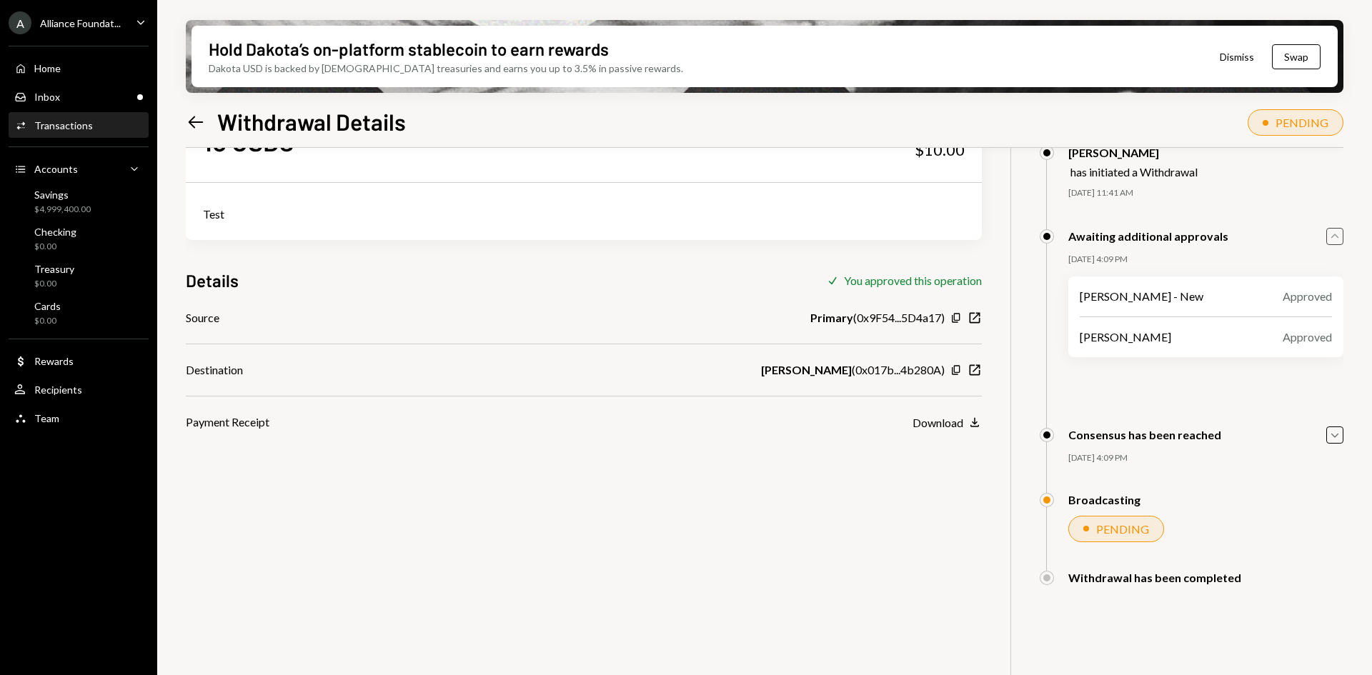
scroll to position [114, 0]
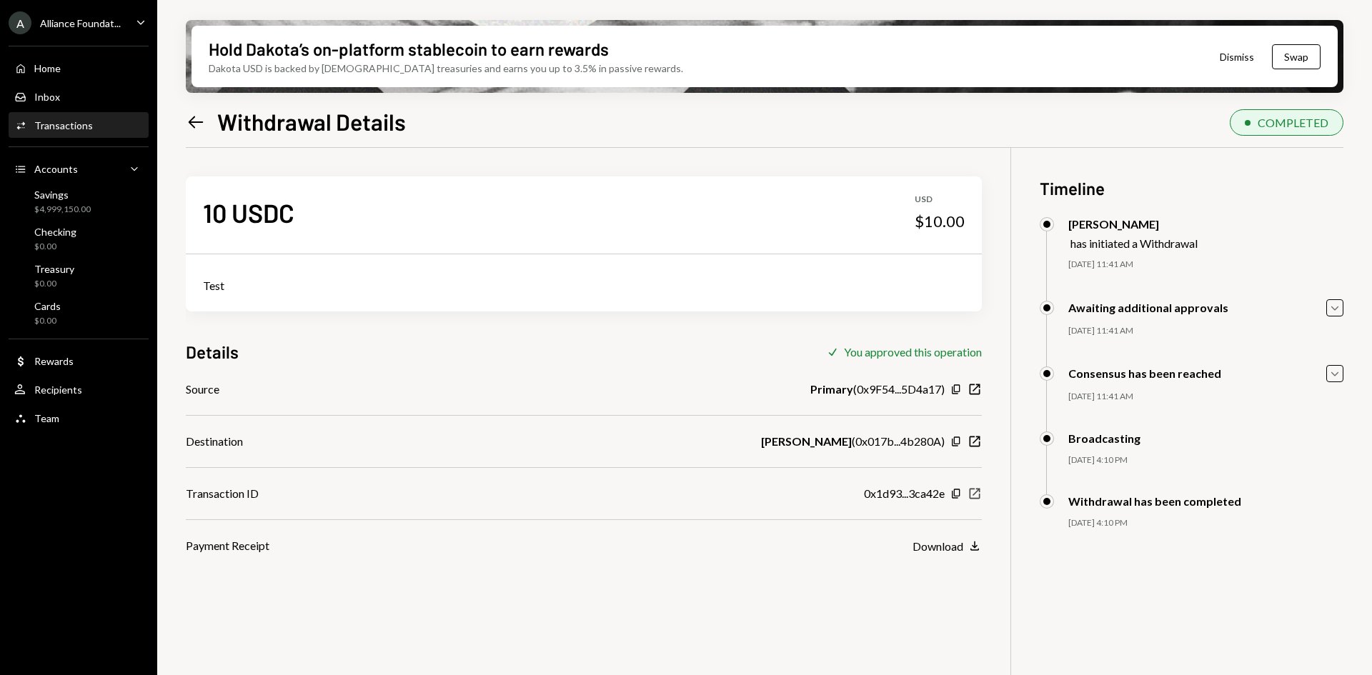
click at [976, 492] on icon "New Window" at bounding box center [975, 494] width 14 height 14
